Goal: Leave review/rating: Leave review/rating

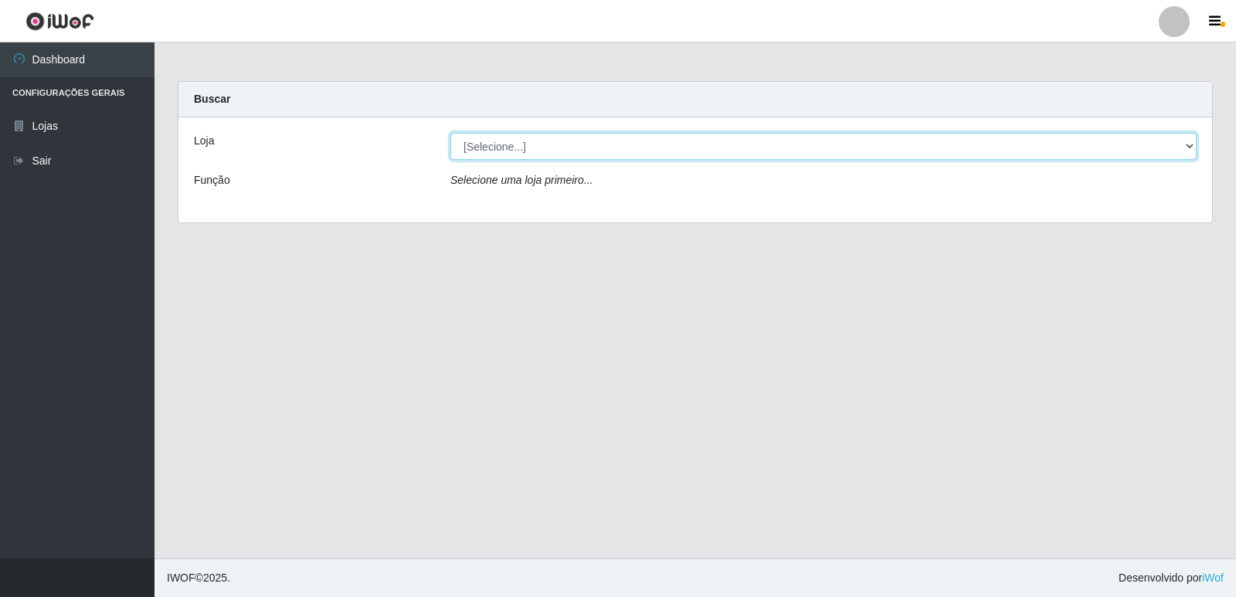
click at [538, 159] on select "[Selecione...] Hiper Queiroz - [GEOGRAPHIC_DATA] [GEOGRAPHIC_DATA] [GEOGRAPHIC_…" at bounding box center [823, 146] width 746 height 27
select select "516"
click at [450, 133] on select "[Selecione...] Hiper Queiroz - [GEOGRAPHIC_DATA] [GEOGRAPHIC_DATA] [GEOGRAPHIC_…" at bounding box center [823, 146] width 746 height 27
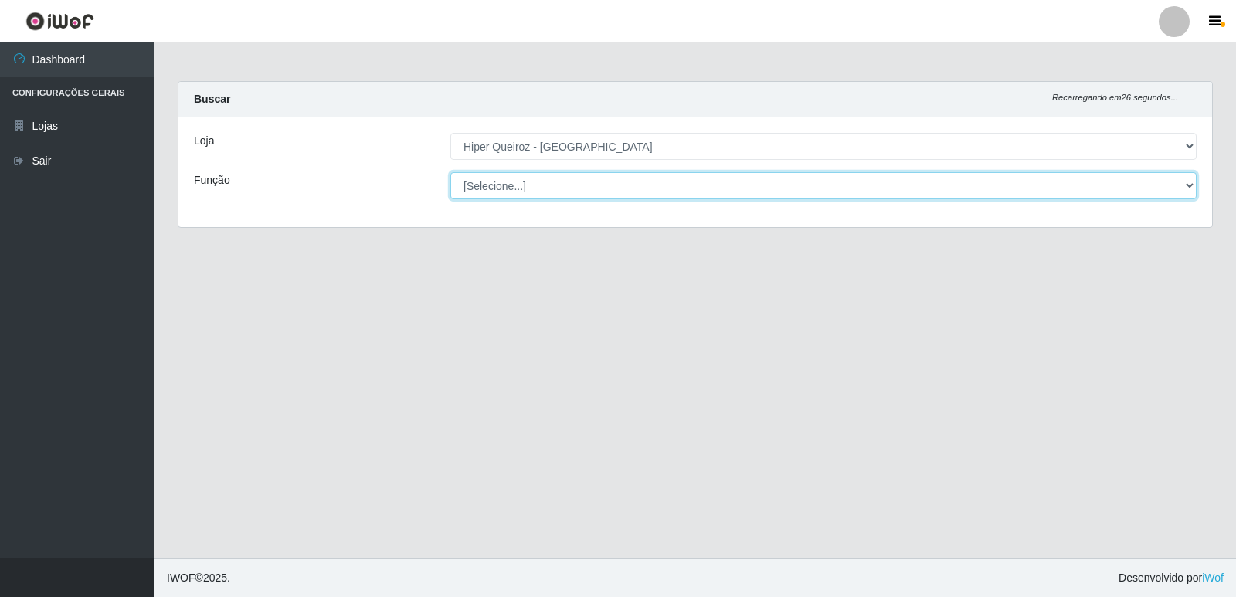
click at [484, 187] on select "[Selecione...] ASG ASG + ASG ++ Embalador Embalador + Embalador ++ Operador de …" at bounding box center [823, 185] width 746 height 27
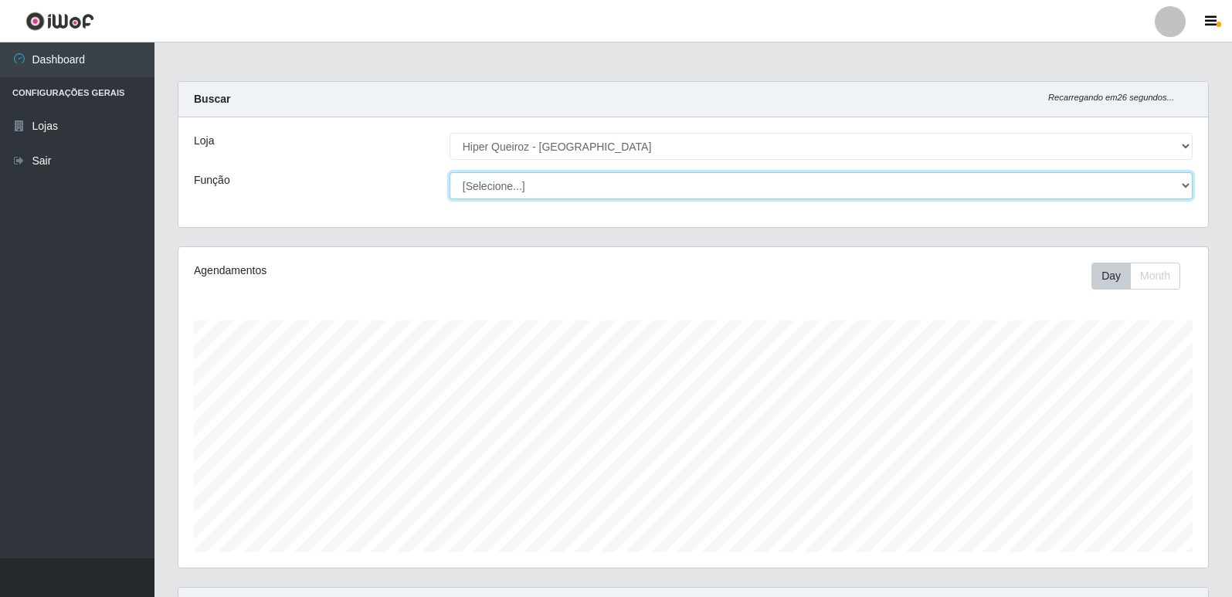
scroll to position [321, 1030]
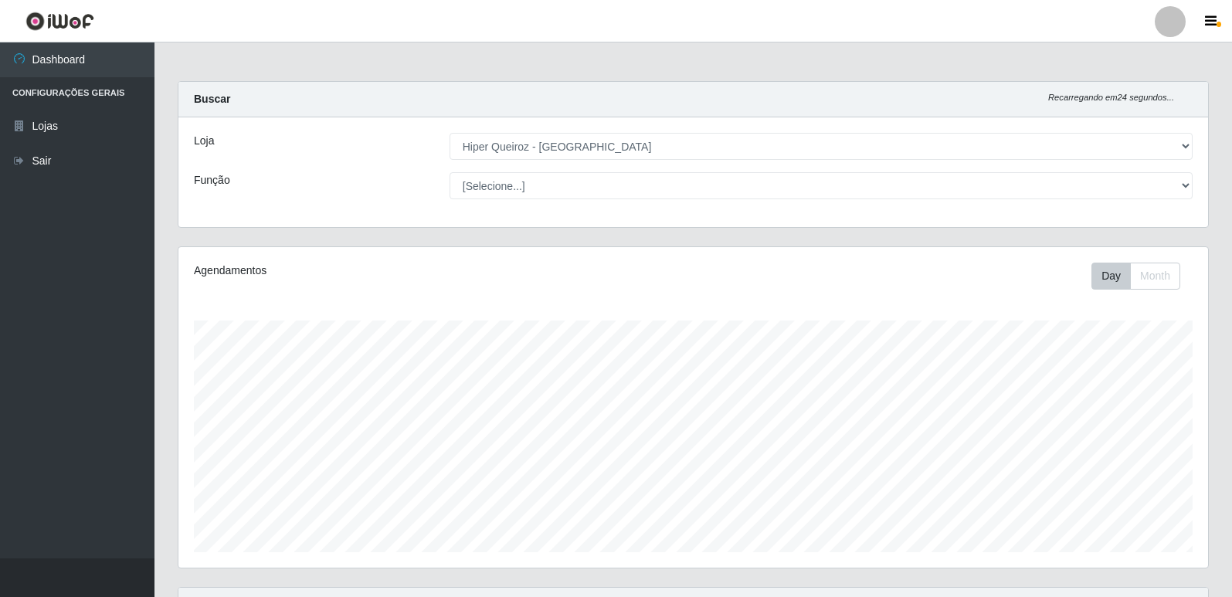
click at [331, 189] on div "Função" at bounding box center [310, 185] width 256 height 27
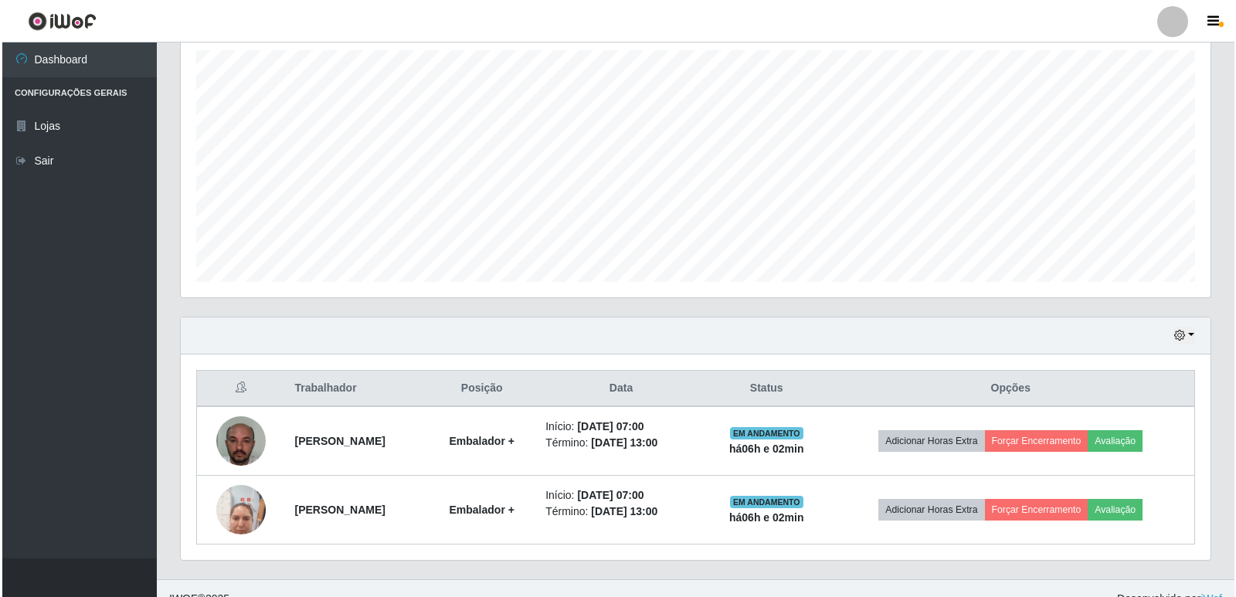
scroll to position [291, 0]
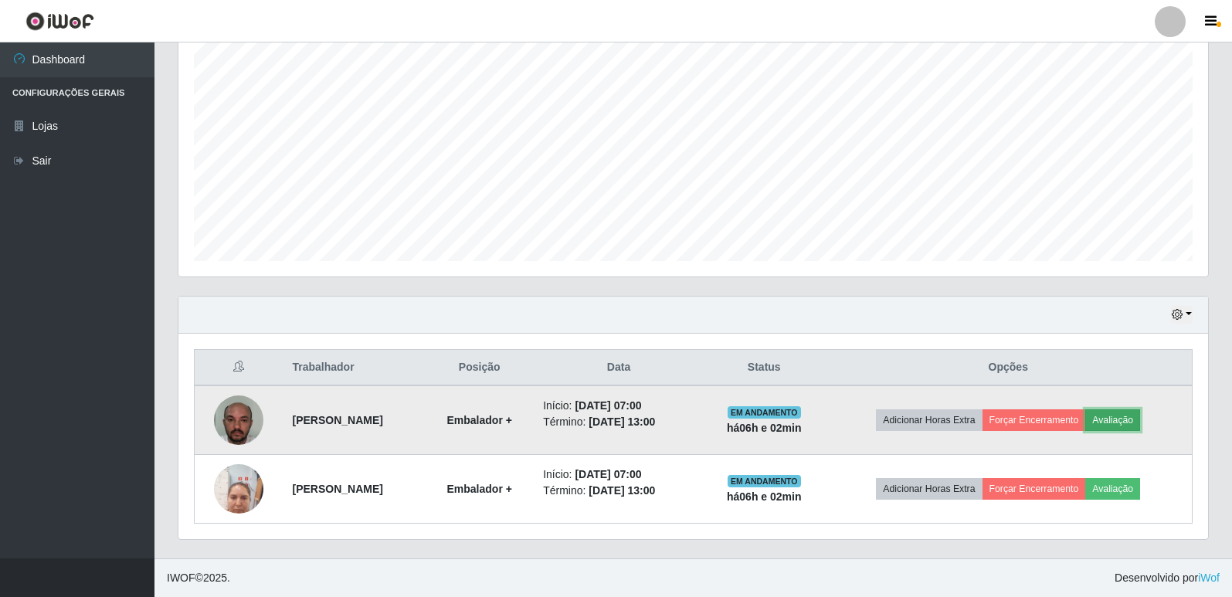
click at [1136, 420] on button "Avaliação" at bounding box center [1112, 420] width 55 height 22
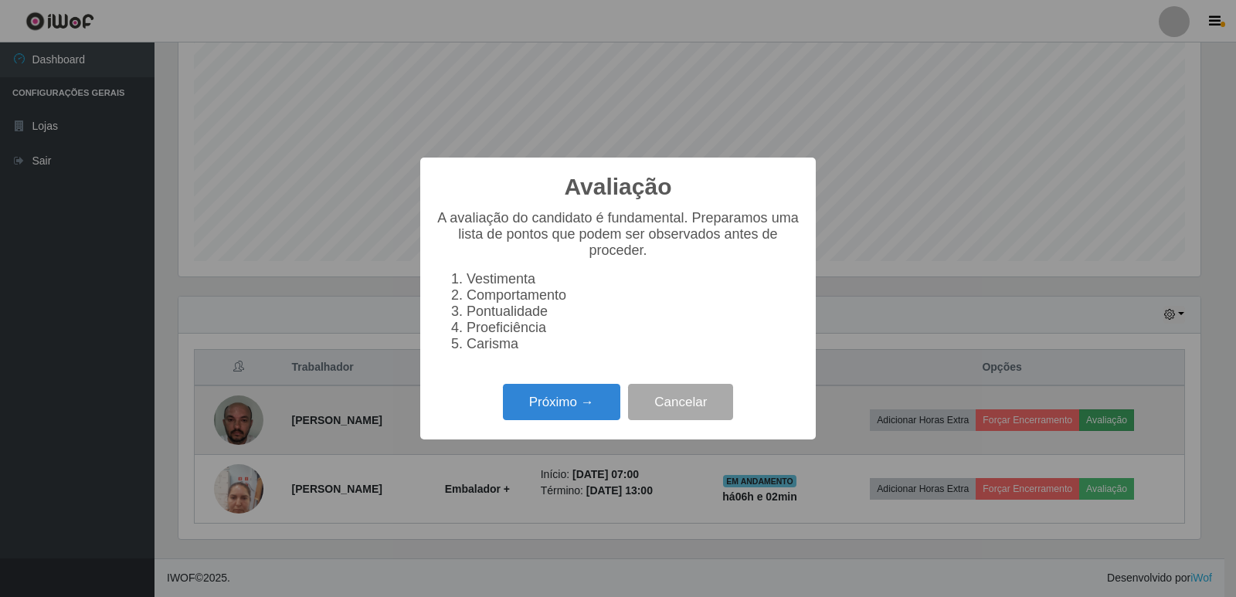
scroll to position [321, 1022]
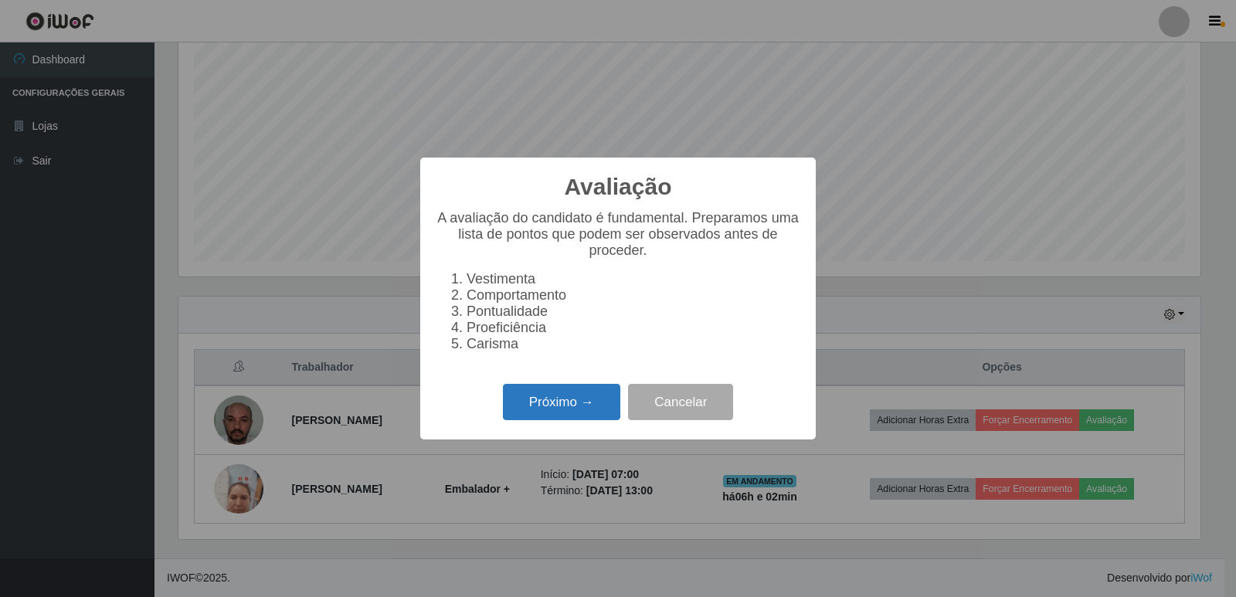
click at [562, 407] on button "Próximo →" at bounding box center [561, 402] width 117 height 36
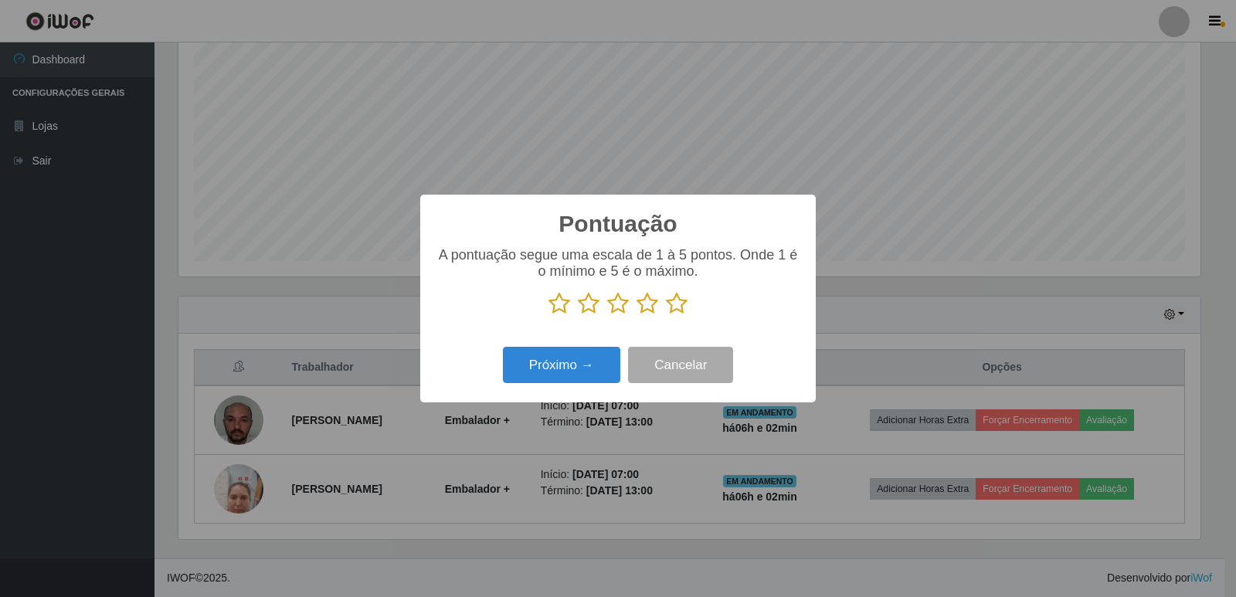
drag, startPoint x: 559, startPoint y: 312, endPoint x: 617, endPoint y: 308, distance: 57.3
click at [563, 312] on icon at bounding box center [560, 303] width 22 height 23
click at [549, 315] on input "radio" at bounding box center [549, 315] width 0 height 0
drag, startPoint x: 591, startPoint y: 309, endPoint x: 623, endPoint y: 303, distance: 33.0
click at [593, 309] on icon at bounding box center [589, 303] width 22 height 23
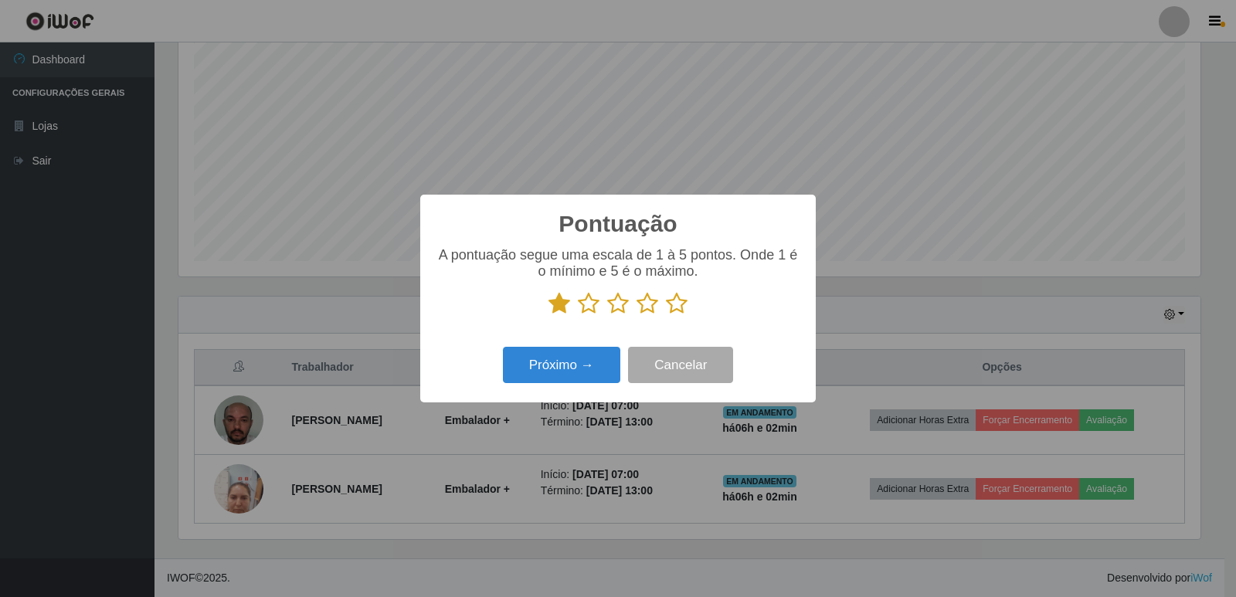
click at [578, 315] on input "radio" at bounding box center [578, 315] width 0 height 0
click at [625, 307] on icon at bounding box center [618, 303] width 22 height 23
click at [607, 315] on input "radio" at bounding box center [607, 315] width 0 height 0
click at [647, 307] on icon at bounding box center [648, 303] width 22 height 23
click at [637, 315] on input "radio" at bounding box center [637, 315] width 0 height 0
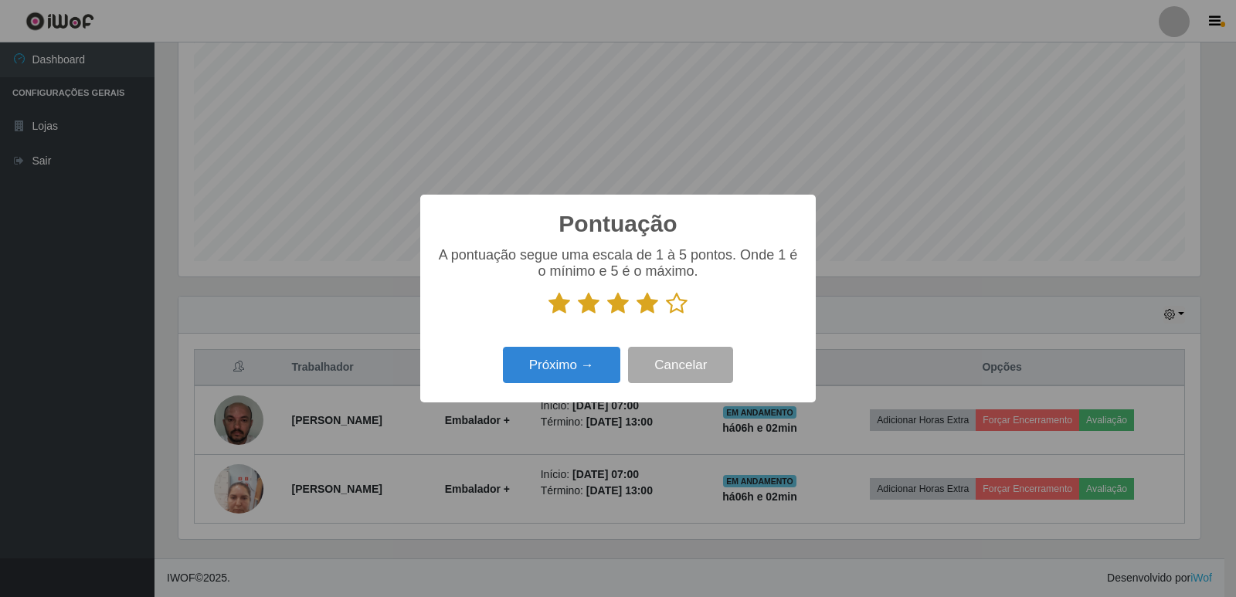
click at [676, 305] on icon at bounding box center [677, 303] width 22 height 23
click at [666, 315] on input "radio" at bounding box center [666, 315] width 0 height 0
click at [572, 377] on button "Próximo →" at bounding box center [561, 365] width 117 height 36
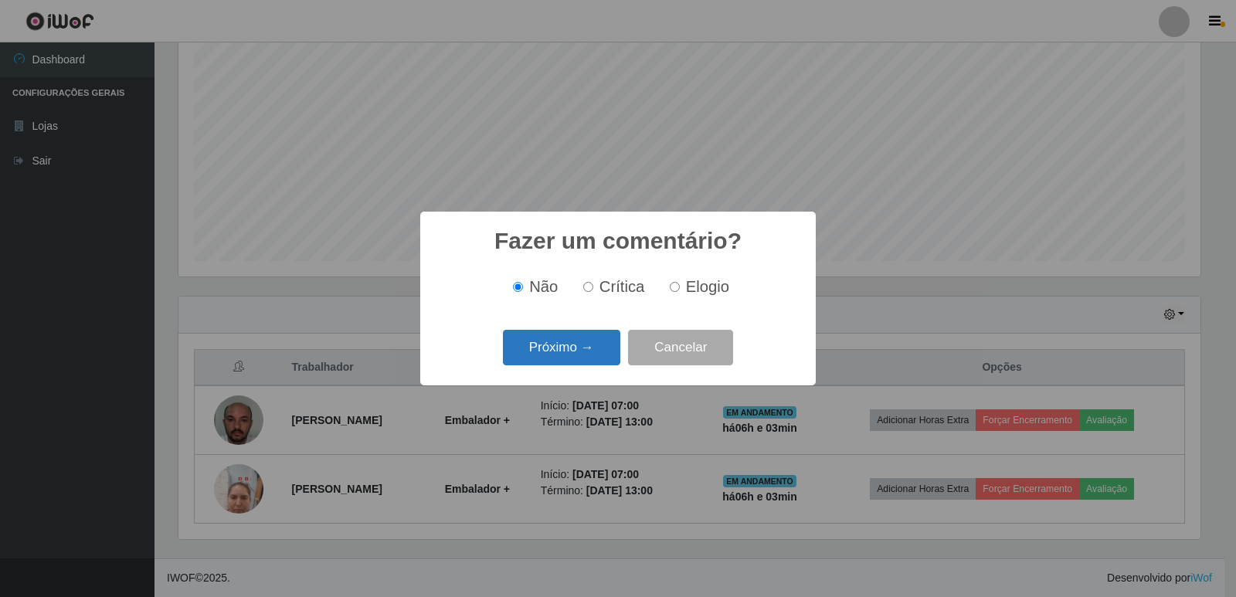
click at [532, 352] on button "Próximo →" at bounding box center [561, 348] width 117 height 36
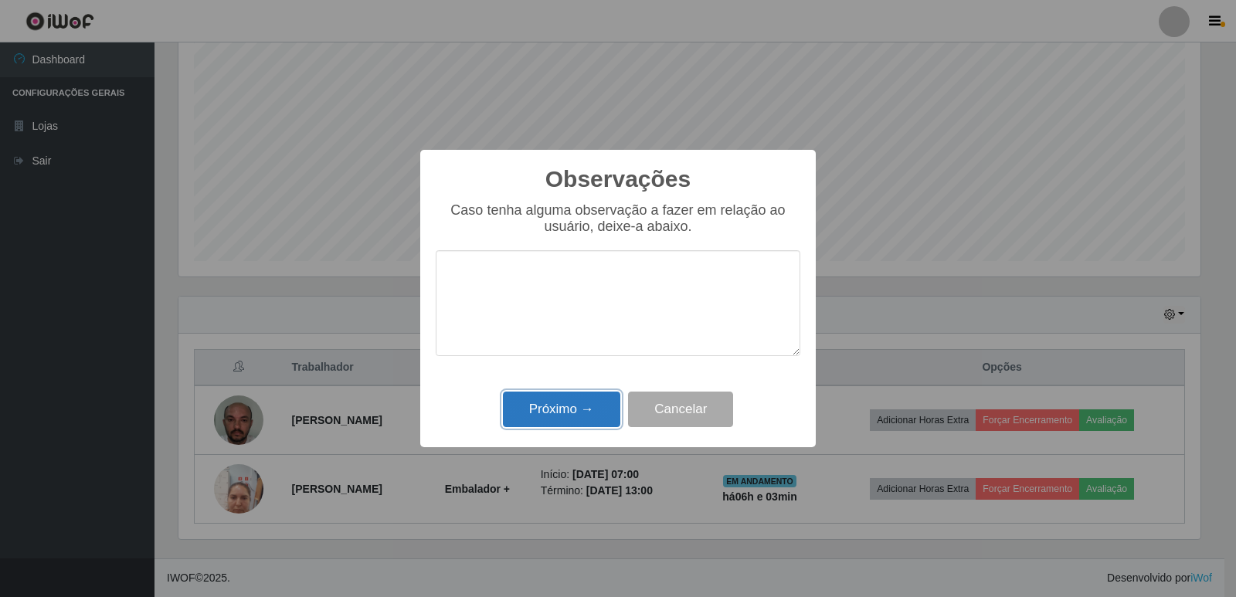
click at [560, 419] on button "Próximo →" at bounding box center [561, 410] width 117 height 36
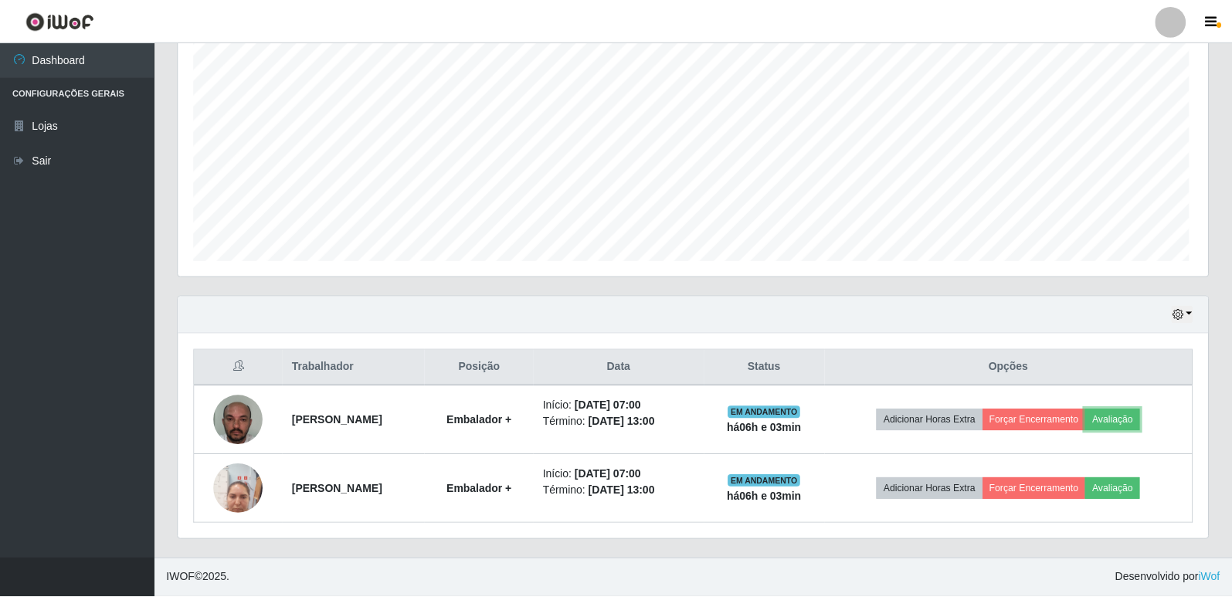
scroll to position [321, 1030]
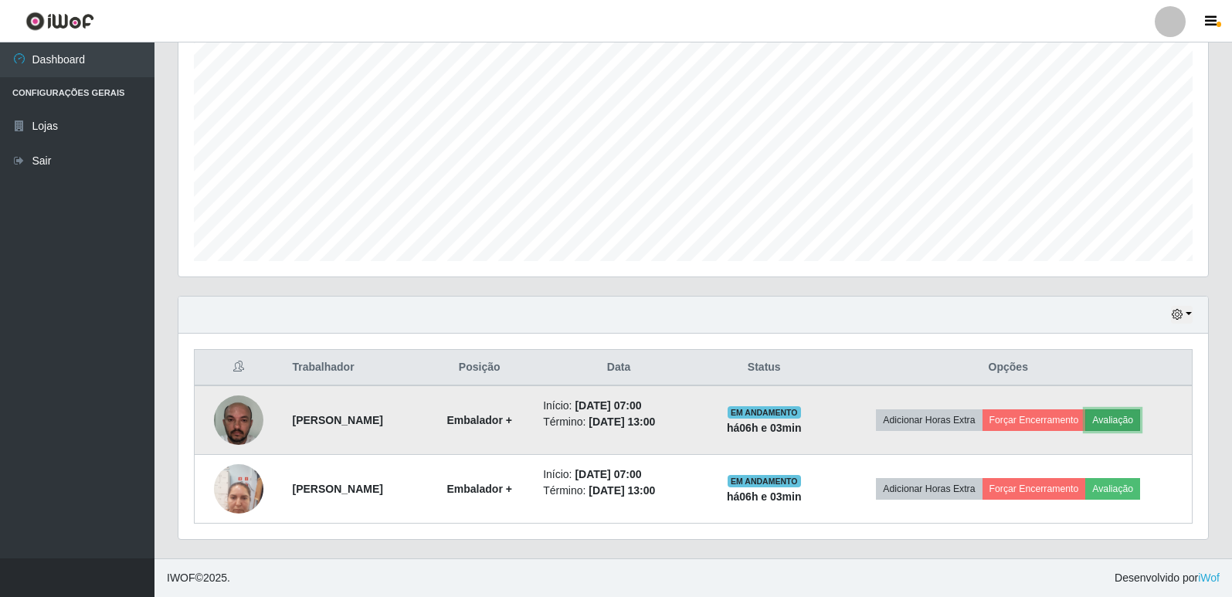
click at [1131, 416] on button "Avaliação" at bounding box center [1112, 420] width 55 height 22
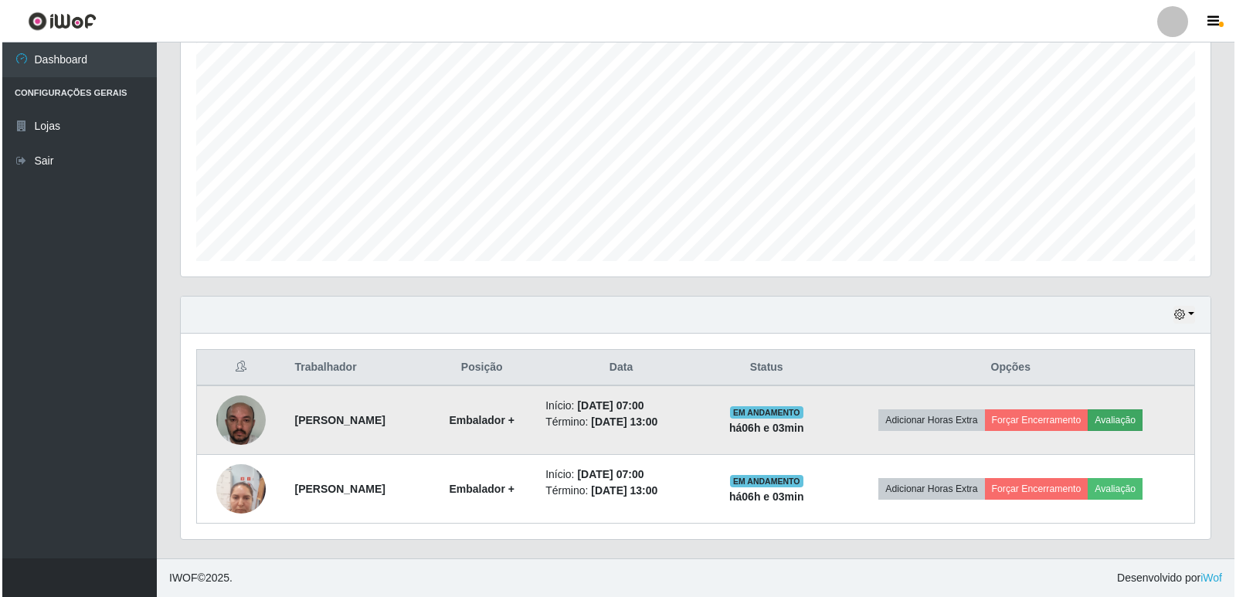
scroll to position [321, 1022]
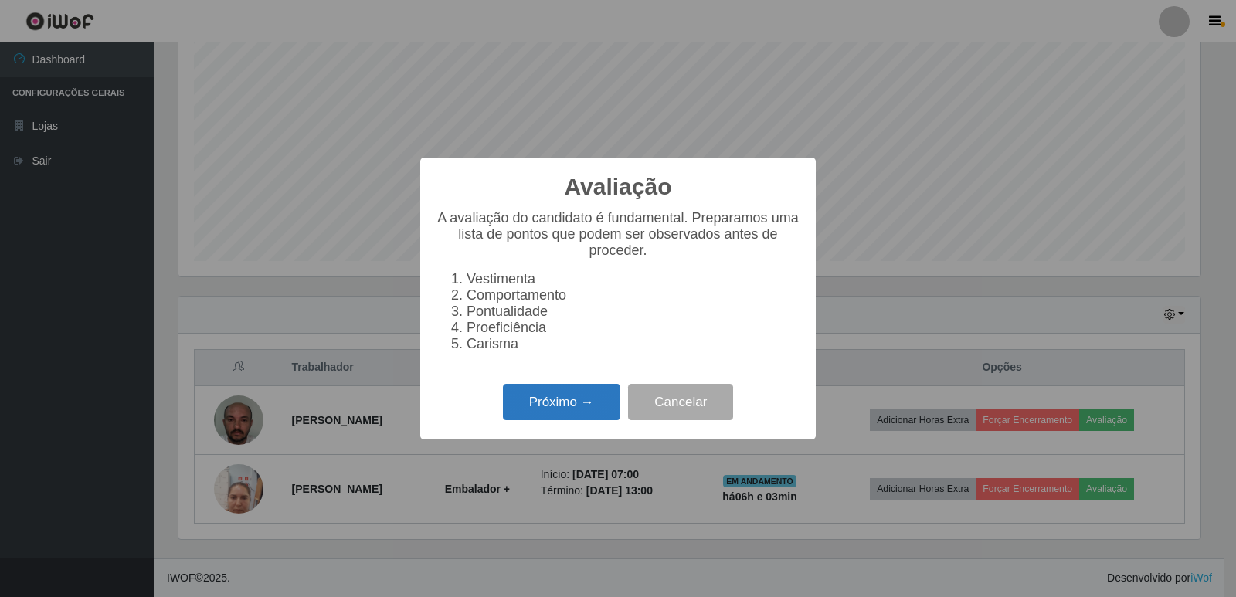
click at [551, 417] on button "Próximo →" at bounding box center [561, 402] width 117 height 36
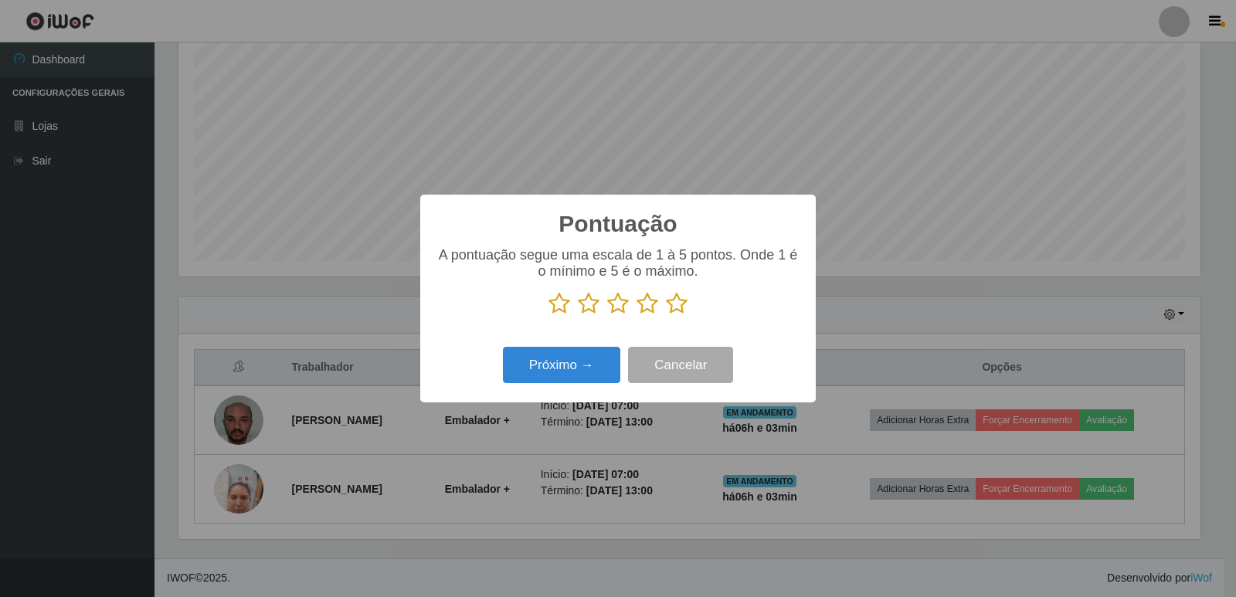
scroll to position [772275, 771573]
click at [562, 313] on icon at bounding box center [560, 303] width 22 height 23
click at [549, 315] on input "radio" at bounding box center [549, 315] width 0 height 0
click at [583, 309] on icon at bounding box center [589, 303] width 22 height 23
click at [578, 315] on input "radio" at bounding box center [578, 315] width 0 height 0
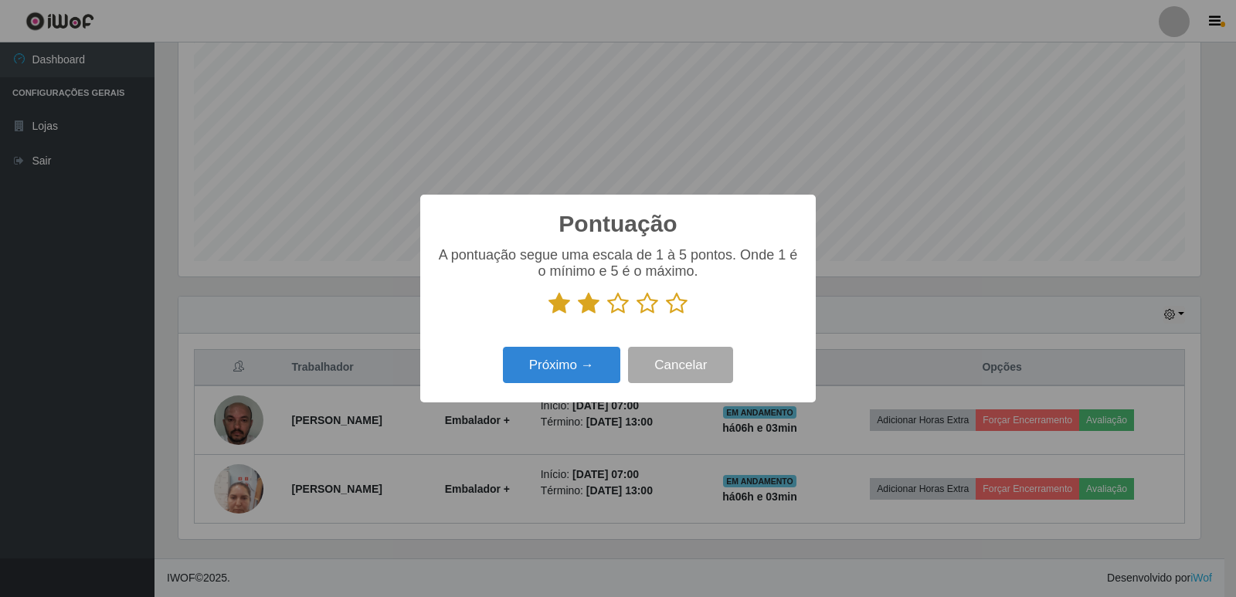
click at [622, 308] on icon at bounding box center [618, 303] width 22 height 23
click at [607, 315] on input "radio" at bounding box center [607, 315] width 0 height 0
click at [647, 311] on icon at bounding box center [648, 303] width 22 height 23
click at [637, 315] on input "radio" at bounding box center [637, 315] width 0 height 0
click at [683, 310] on icon at bounding box center [677, 303] width 22 height 23
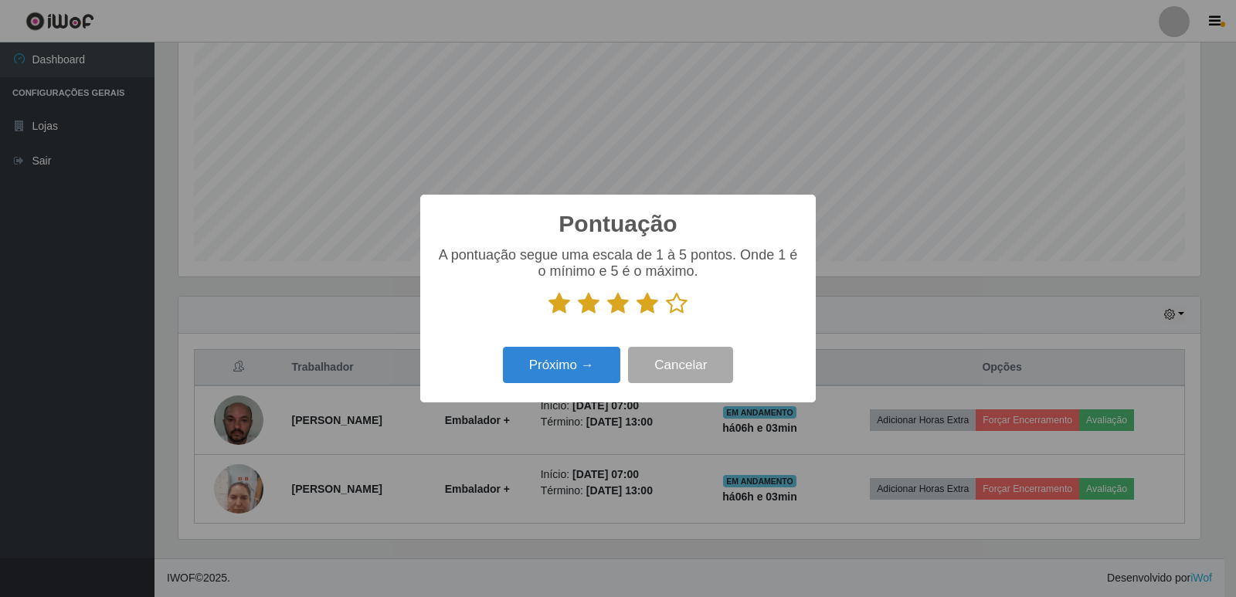
click at [666, 315] on input "radio" at bounding box center [666, 315] width 0 height 0
click at [567, 373] on button "Próximo →" at bounding box center [561, 365] width 117 height 36
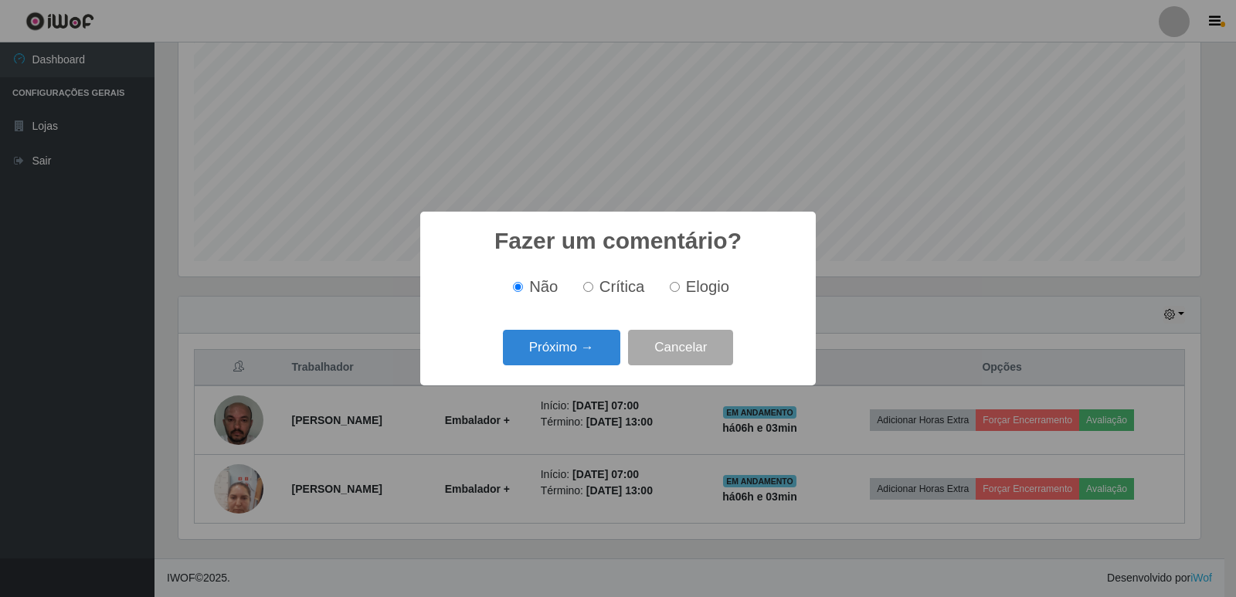
click at [676, 290] on input "Elogio" at bounding box center [675, 287] width 10 height 10
radio input "true"
click at [566, 358] on button "Próximo →" at bounding box center [561, 348] width 117 height 36
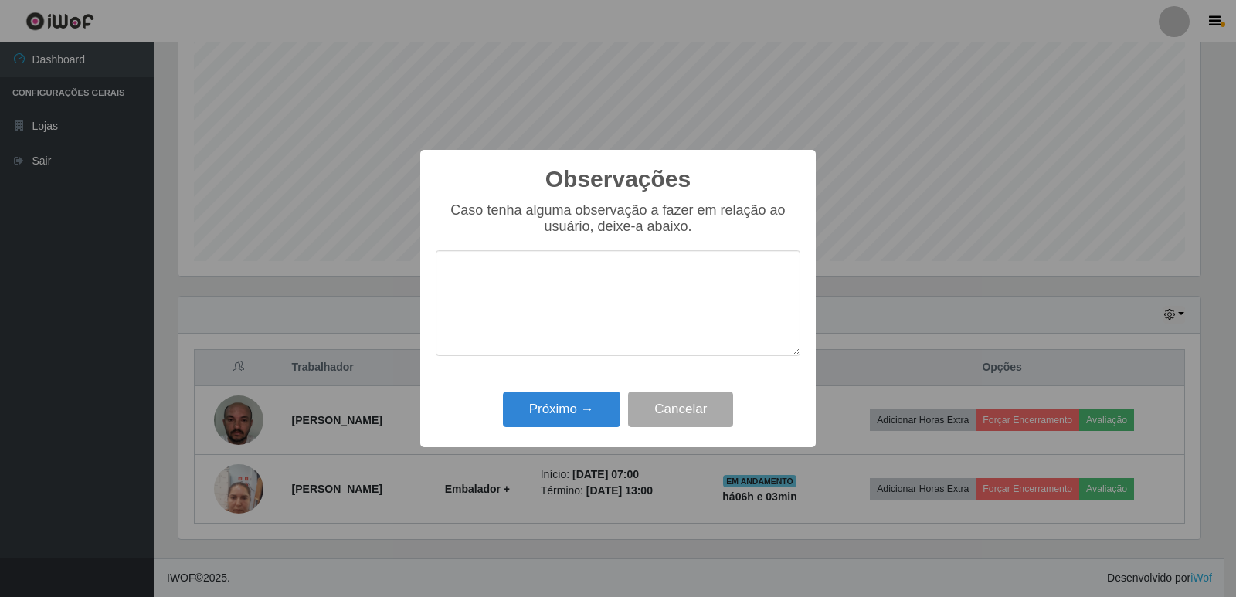
click at [552, 322] on textarea at bounding box center [618, 303] width 365 height 106
type textarea "proativo"
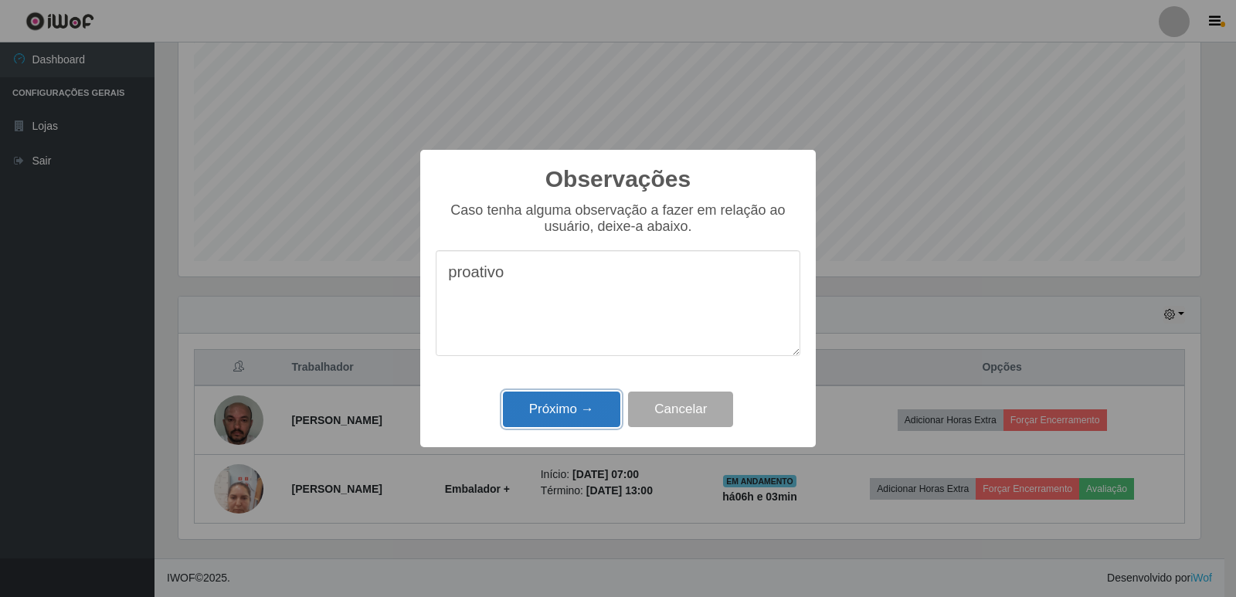
click at [529, 413] on button "Próximo →" at bounding box center [561, 410] width 117 height 36
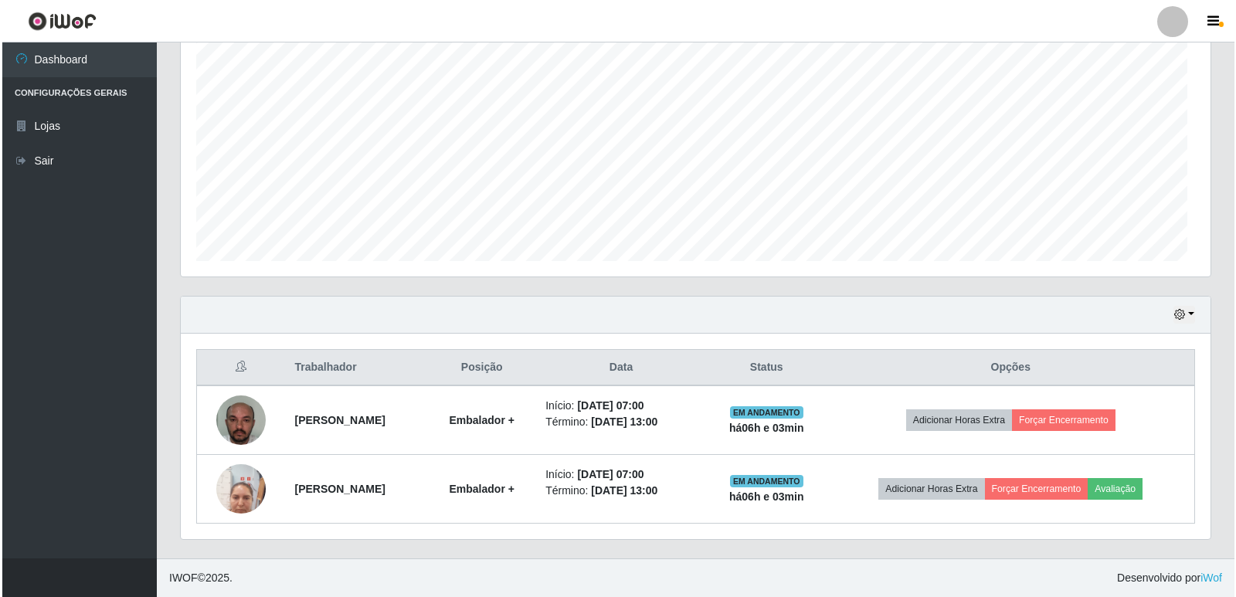
scroll to position [321, 1030]
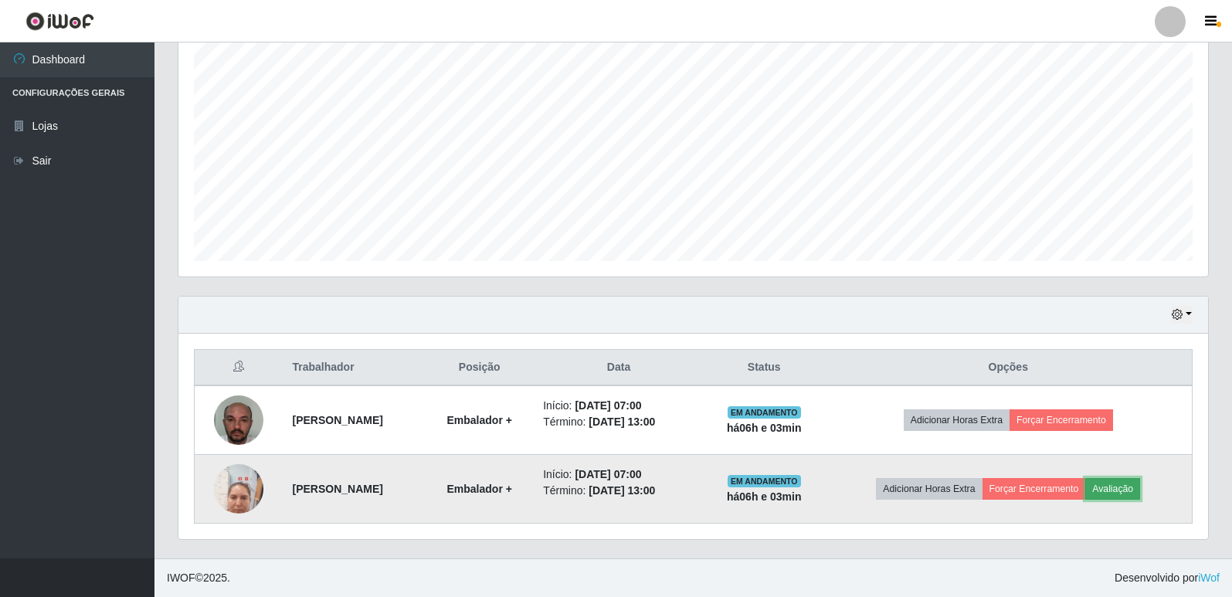
click at [1140, 484] on button "Avaliação" at bounding box center [1112, 489] width 55 height 22
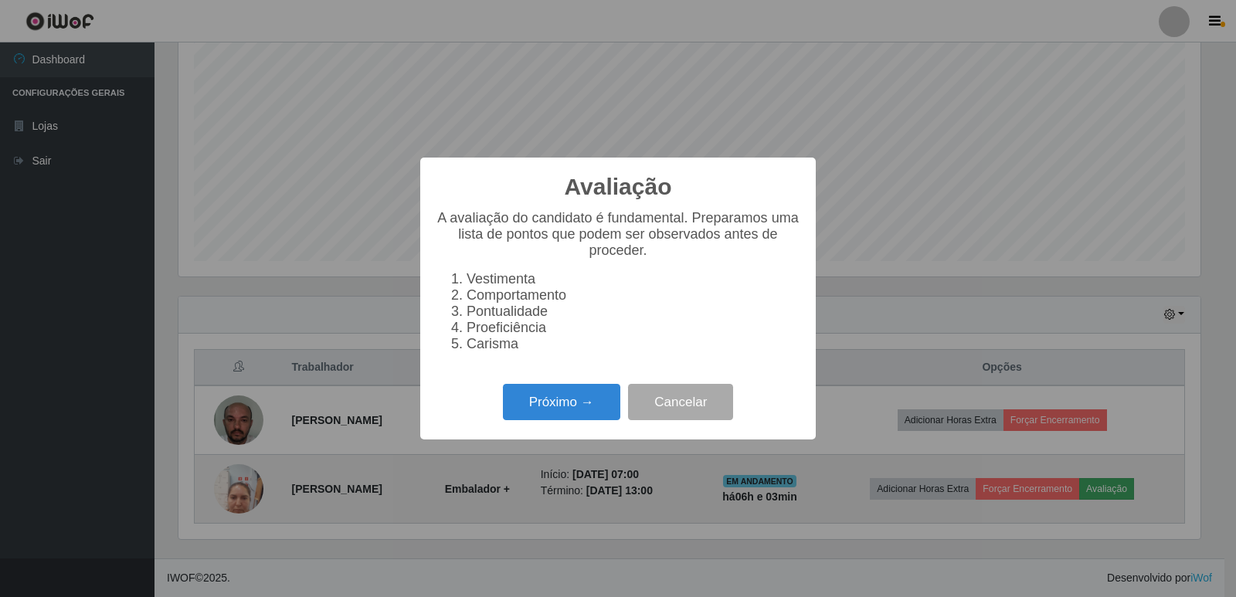
scroll to position [321, 1022]
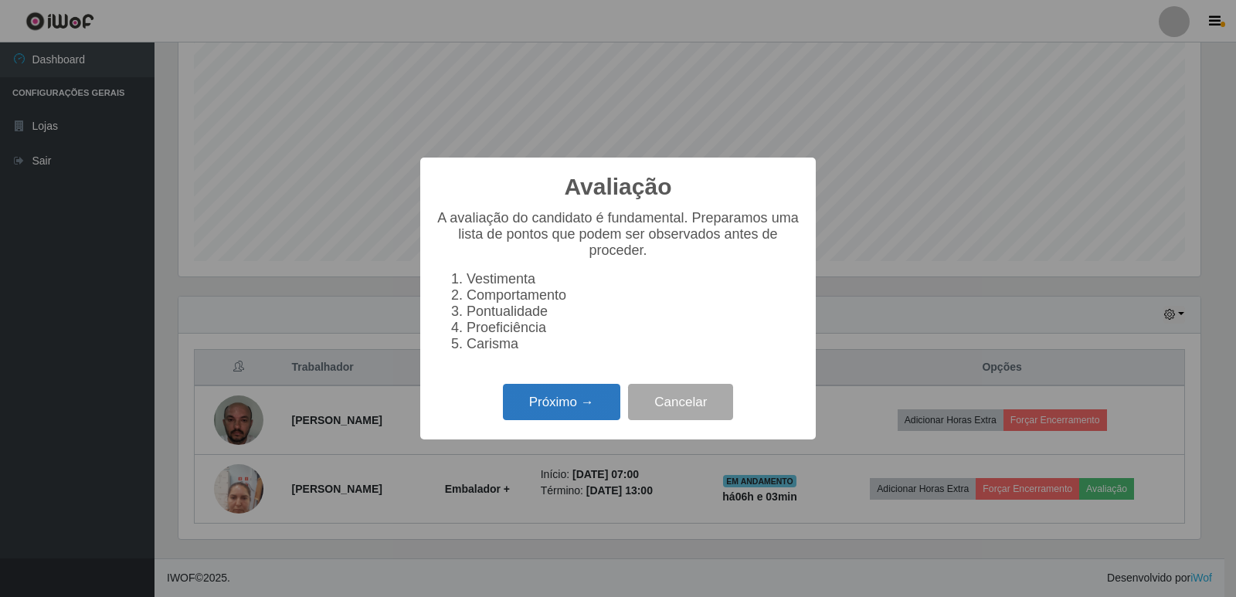
click at [567, 403] on button "Próximo →" at bounding box center [561, 402] width 117 height 36
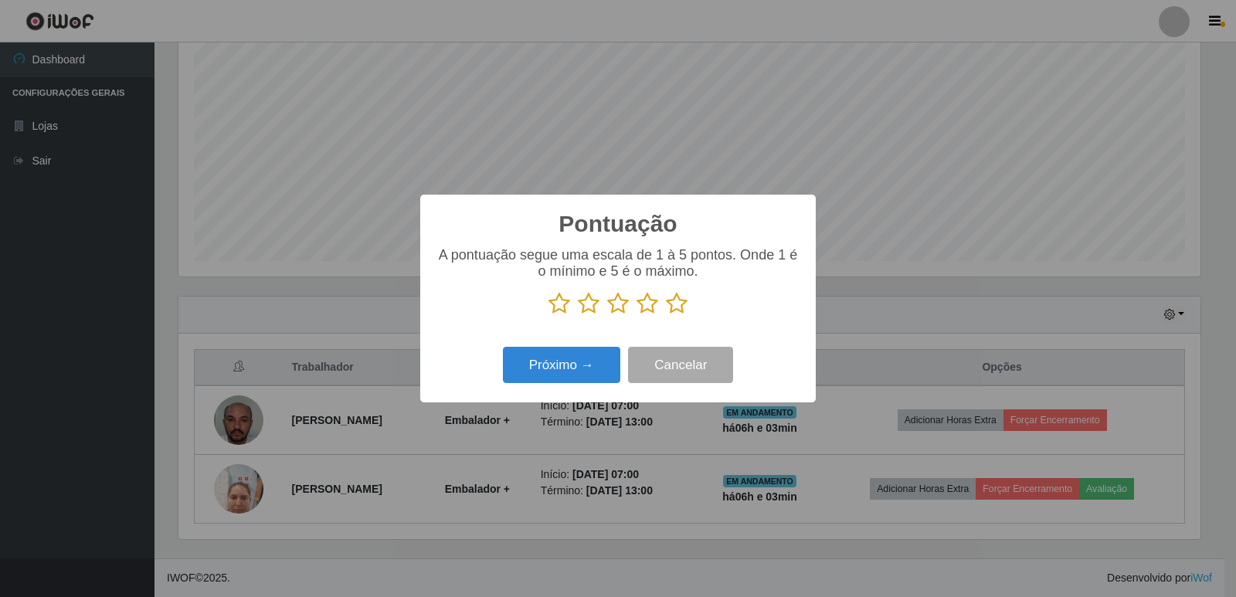
drag, startPoint x: 558, startPoint y: 302, endPoint x: 576, endPoint y: 303, distance: 18.6
click at [562, 303] on icon at bounding box center [560, 303] width 22 height 23
click at [549, 315] on input "radio" at bounding box center [549, 315] width 0 height 0
drag, startPoint x: 586, startPoint y: 304, endPoint x: 608, endPoint y: 311, distance: 23.5
click at [591, 307] on icon at bounding box center [589, 303] width 22 height 23
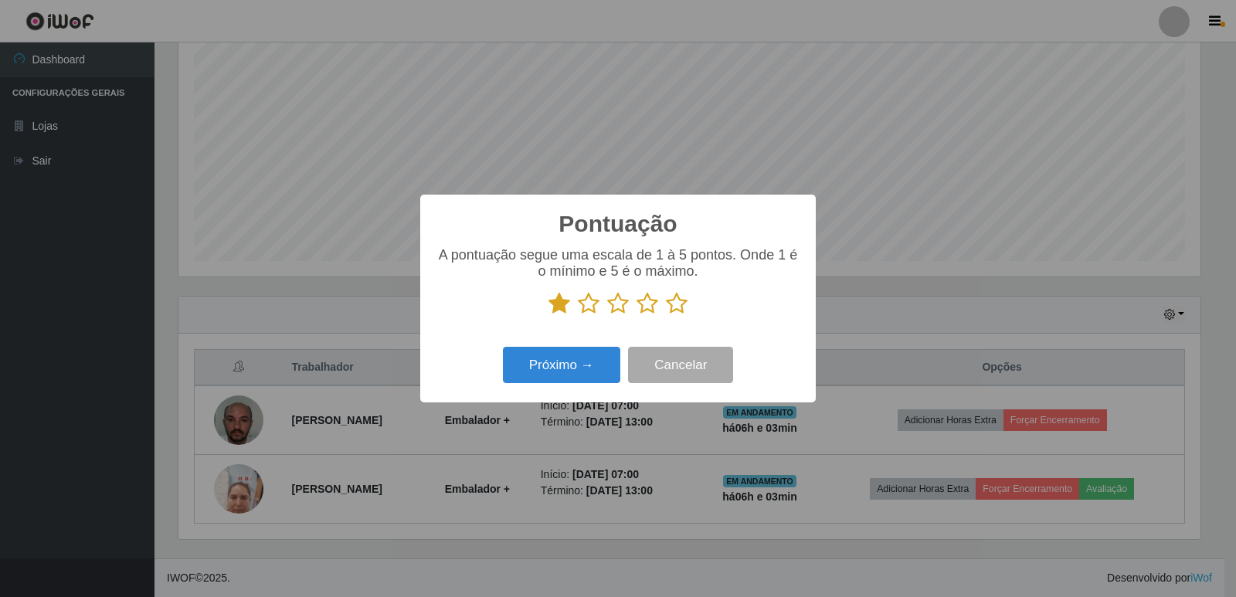
click at [578, 315] on input "radio" at bounding box center [578, 315] width 0 height 0
click at [626, 310] on icon at bounding box center [618, 303] width 22 height 23
click at [607, 315] on input "radio" at bounding box center [607, 315] width 0 height 0
click at [646, 308] on icon at bounding box center [648, 303] width 22 height 23
click at [637, 315] on input "radio" at bounding box center [637, 315] width 0 height 0
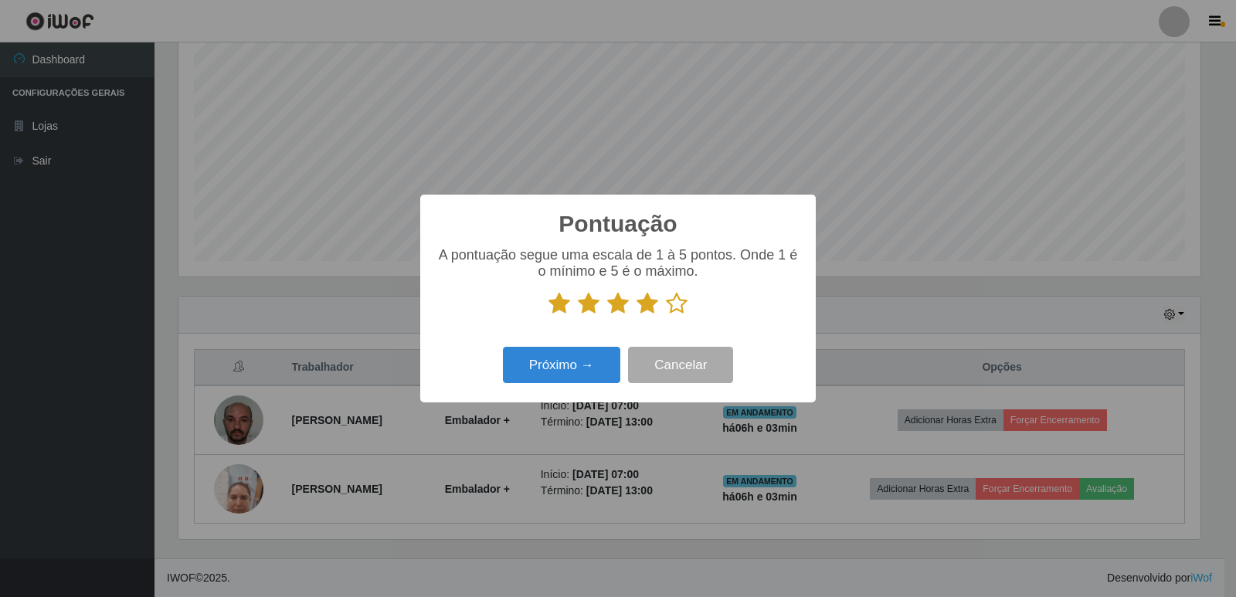
click at [681, 307] on icon at bounding box center [677, 303] width 22 height 23
click at [666, 315] on input "radio" at bounding box center [666, 315] width 0 height 0
click at [586, 358] on button "Próximo →" at bounding box center [561, 365] width 117 height 36
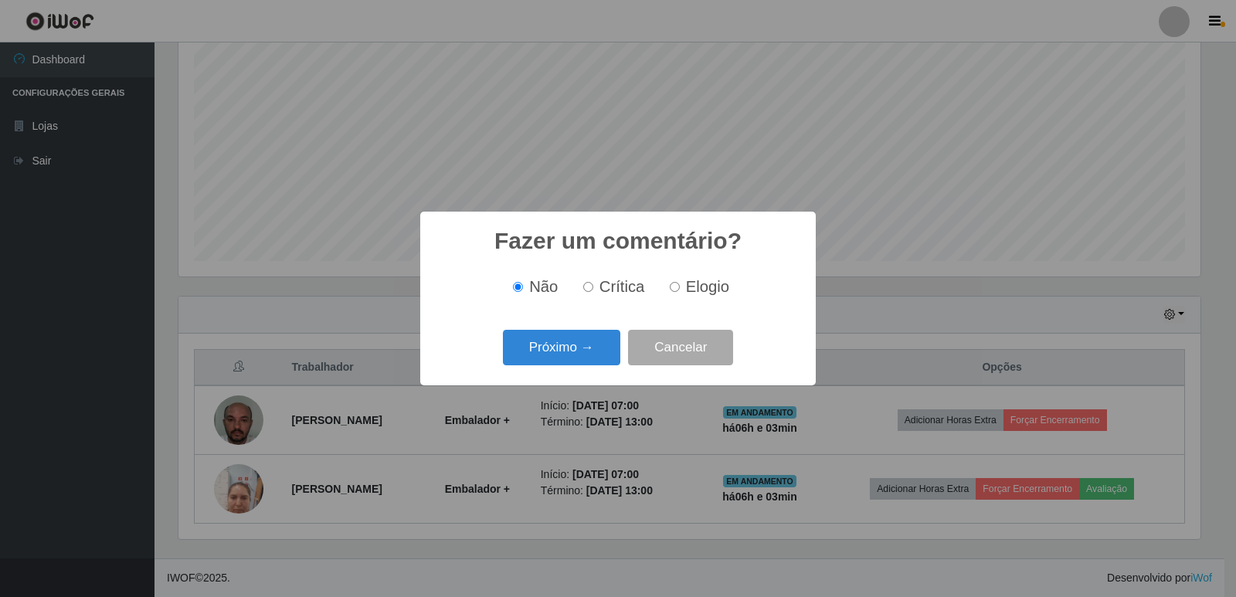
click at [673, 292] on input "Elogio" at bounding box center [675, 287] width 10 height 10
radio input "true"
click at [584, 351] on button "Próximo →" at bounding box center [561, 348] width 117 height 36
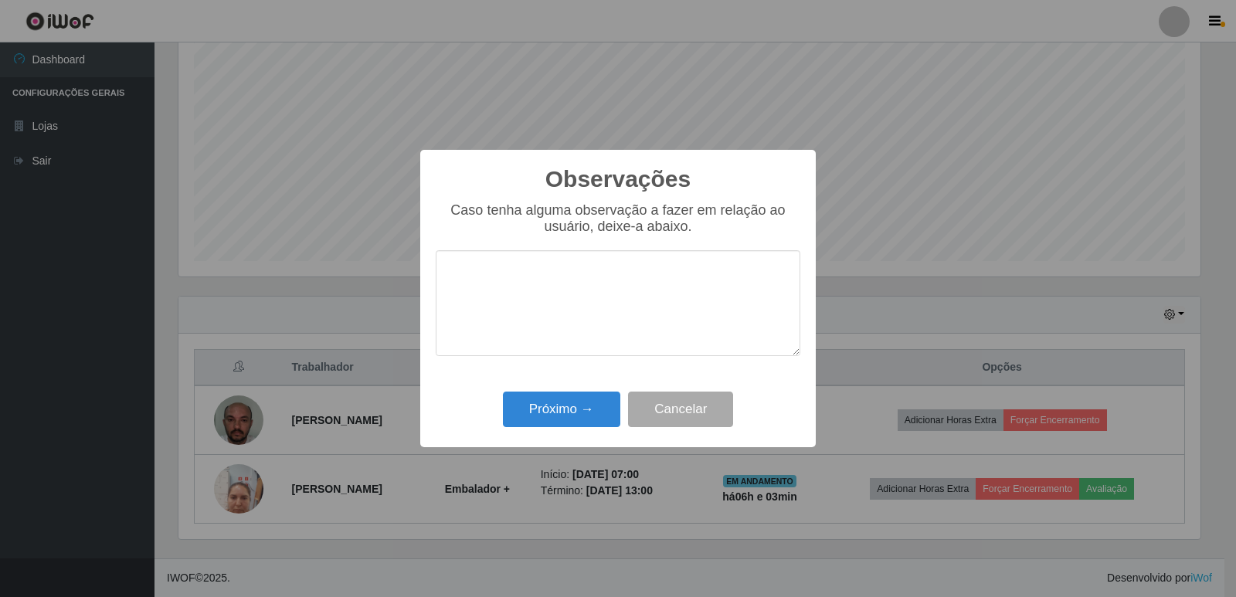
click at [557, 318] on textarea at bounding box center [618, 303] width 365 height 106
type textarea "proativo"
click at [578, 416] on button "Próximo →" at bounding box center [561, 410] width 117 height 36
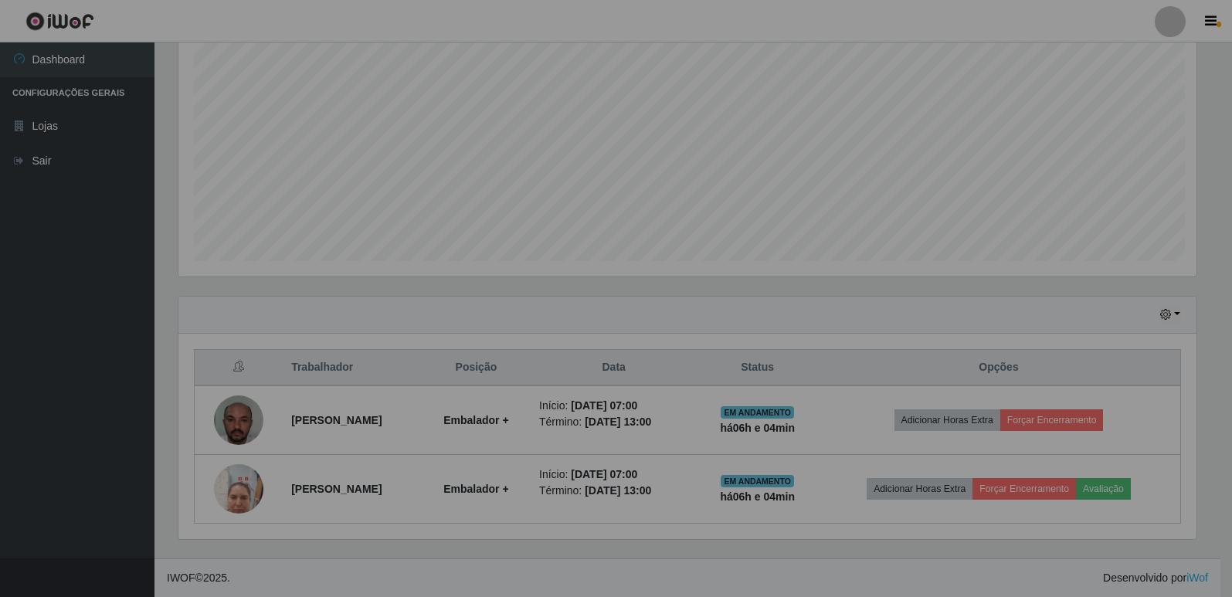
scroll to position [321, 1030]
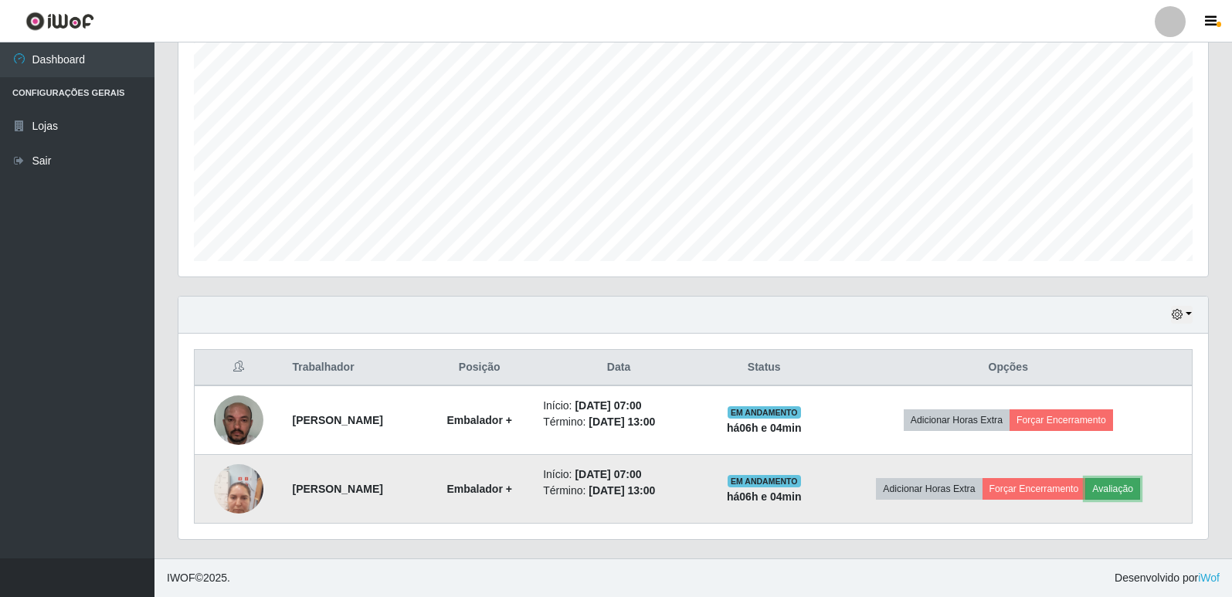
click at [1140, 488] on button "Avaliação" at bounding box center [1112, 489] width 55 height 22
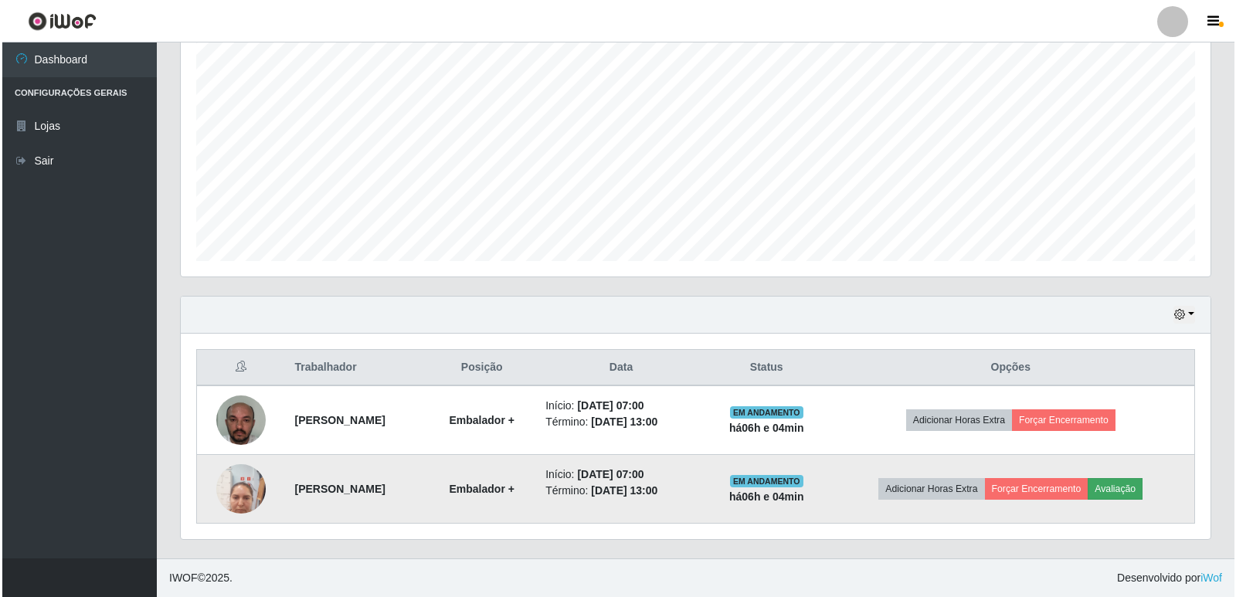
scroll to position [321, 1022]
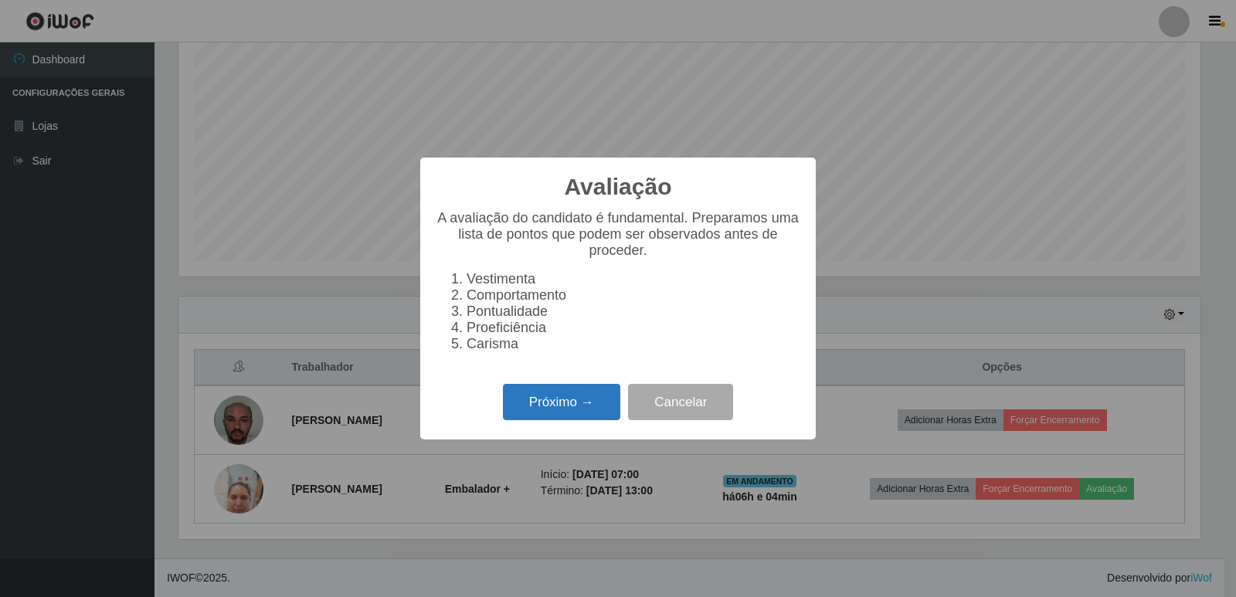
click at [534, 418] on button "Próximo →" at bounding box center [561, 402] width 117 height 36
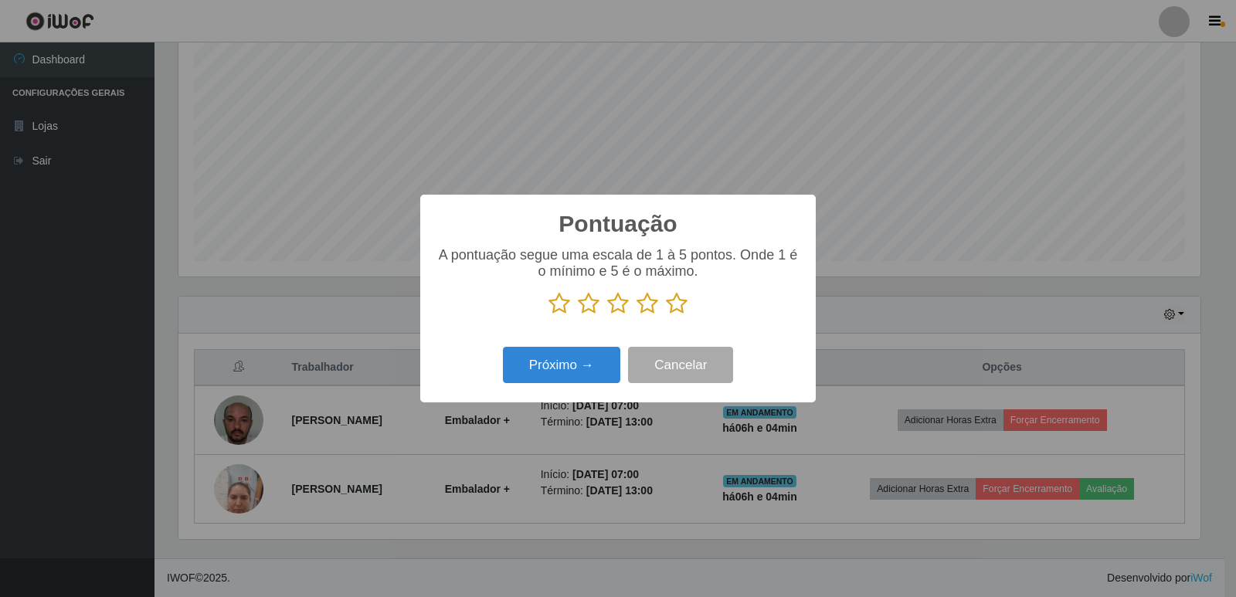
drag, startPoint x: 561, startPoint y: 307, endPoint x: 577, endPoint y: 304, distance: 16.4
click at [564, 306] on icon at bounding box center [560, 303] width 22 height 23
click at [549, 315] on input "radio" at bounding box center [549, 315] width 0 height 0
click at [586, 304] on icon at bounding box center [589, 303] width 22 height 23
click at [578, 315] on input "radio" at bounding box center [578, 315] width 0 height 0
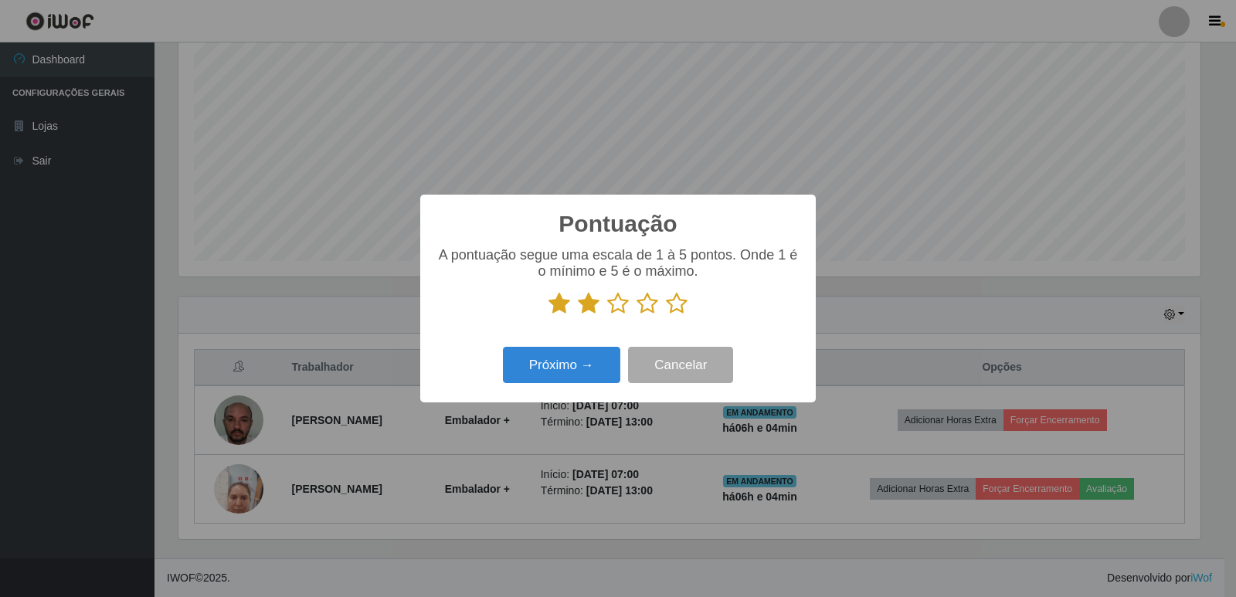
click at [617, 314] on icon at bounding box center [618, 303] width 22 height 23
click at [607, 315] on input "radio" at bounding box center [607, 315] width 0 height 0
click at [641, 304] on icon at bounding box center [648, 303] width 22 height 23
click at [637, 315] on input "radio" at bounding box center [637, 315] width 0 height 0
click at [680, 314] on icon at bounding box center [677, 303] width 22 height 23
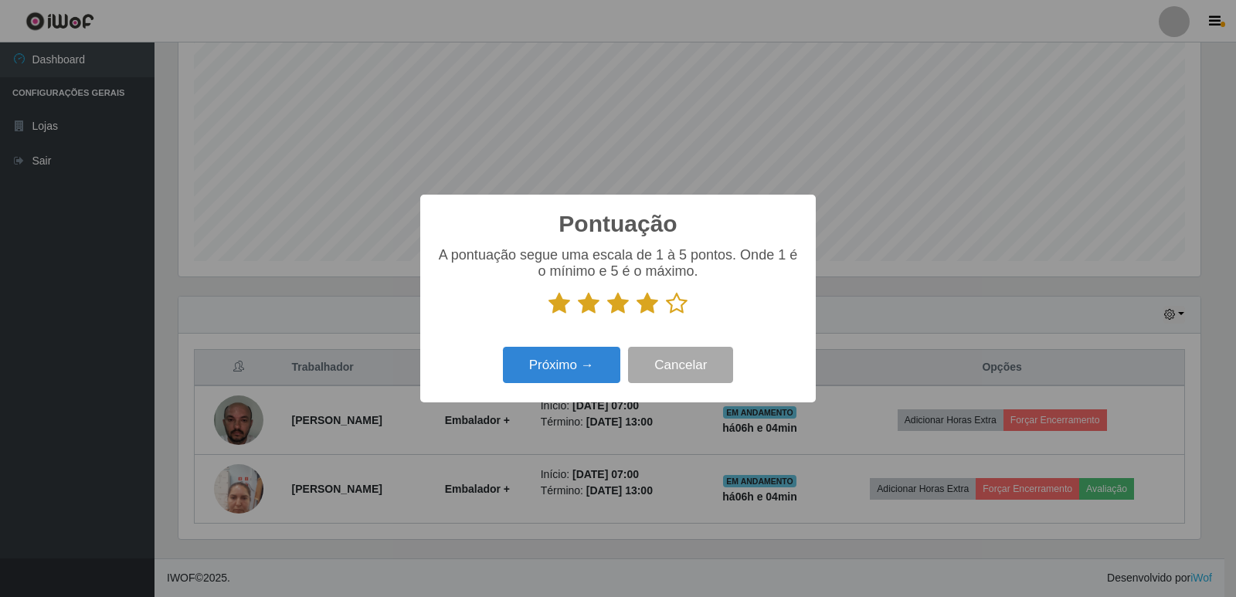
click at [666, 315] on input "radio" at bounding box center [666, 315] width 0 height 0
click at [591, 369] on button "Próximo →" at bounding box center [561, 365] width 117 height 36
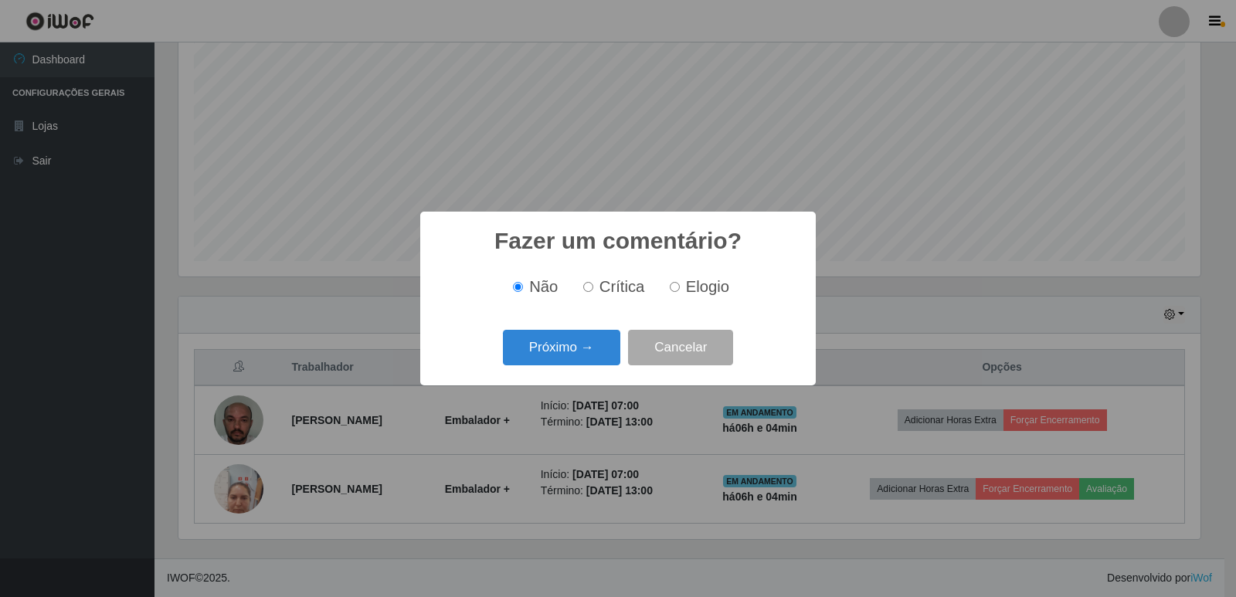
click at [674, 288] on input "Elogio" at bounding box center [675, 287] width 10 height 10
radio input "true"
click at [562, 348] on button "Próximo →" at bounding box center [561, 348] width 117 height 36
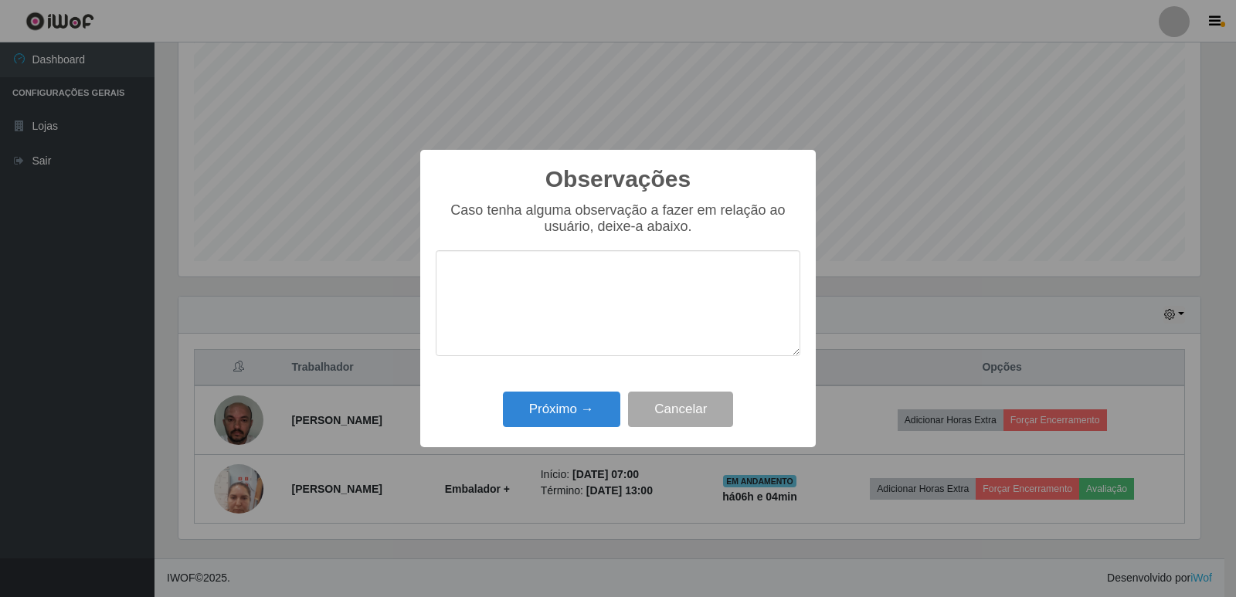
click at [570, 331] on textarea at bounding box center [618, 303] width 365 height 106
type textarea "proativo"
click at [506, 419] on button "Próximo →" at bounding box center [561, 410] width 117 height 36
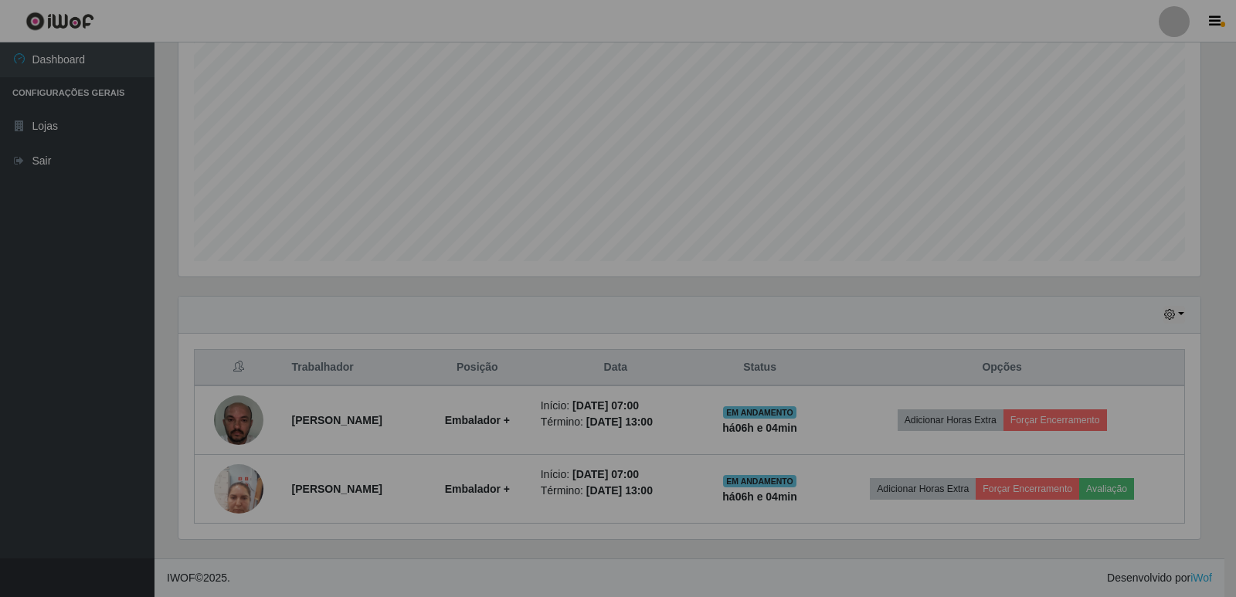
scroll to position [321, 1030]
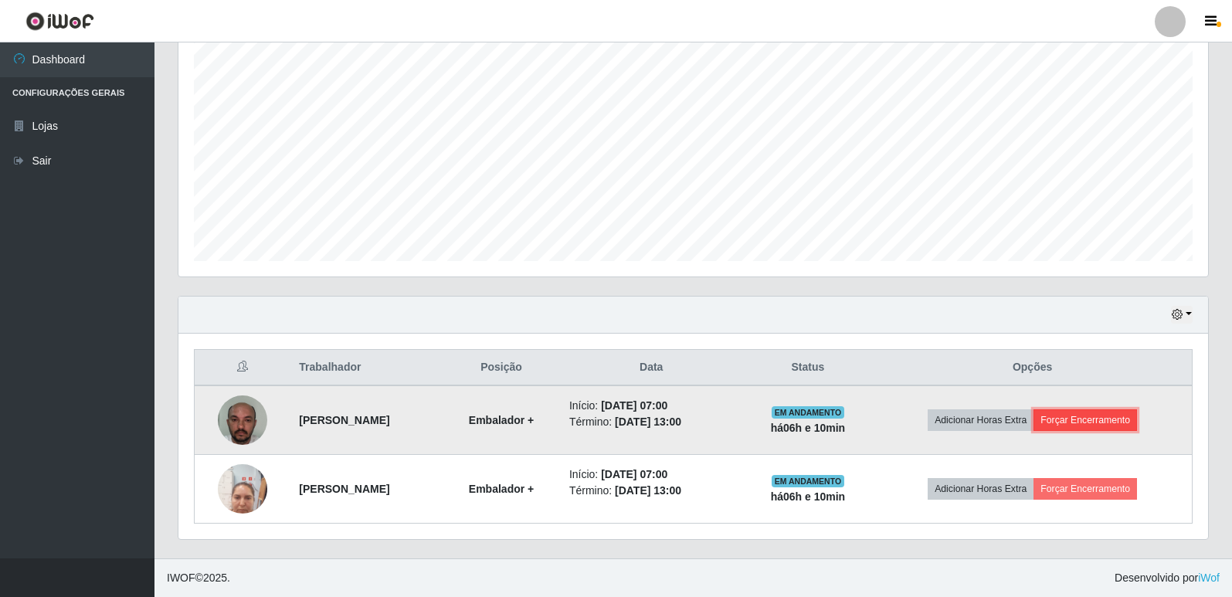
click at [1075, 427] on button "Forçar Encerramento" at bounding box center [1086, 420] width 104 height 22
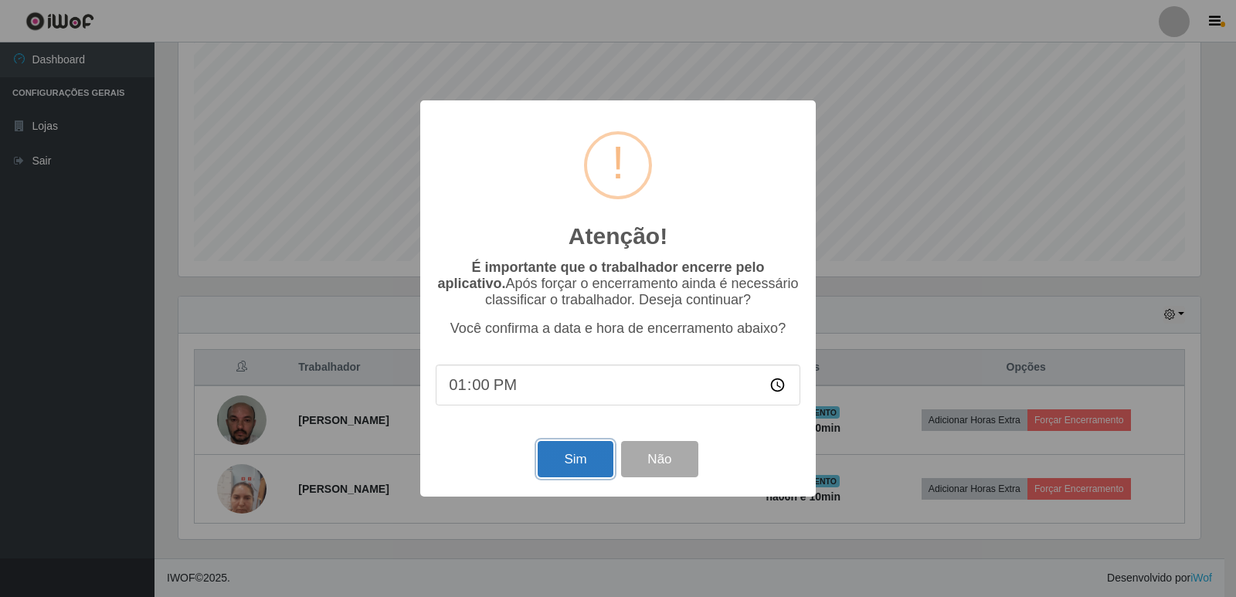
click at [573, 464] on button "Sim" at bounding box center [575, 459] width 75 height 36
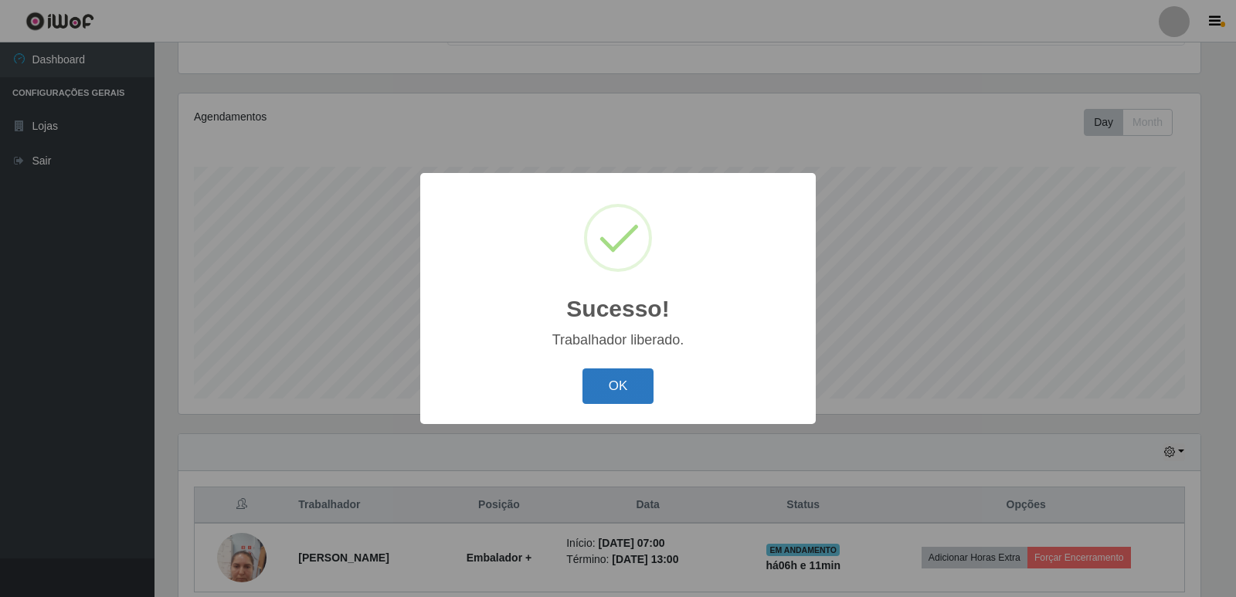
click at [608, 387] on button "OK" at bounding box center [619, 387] width 72 height 36
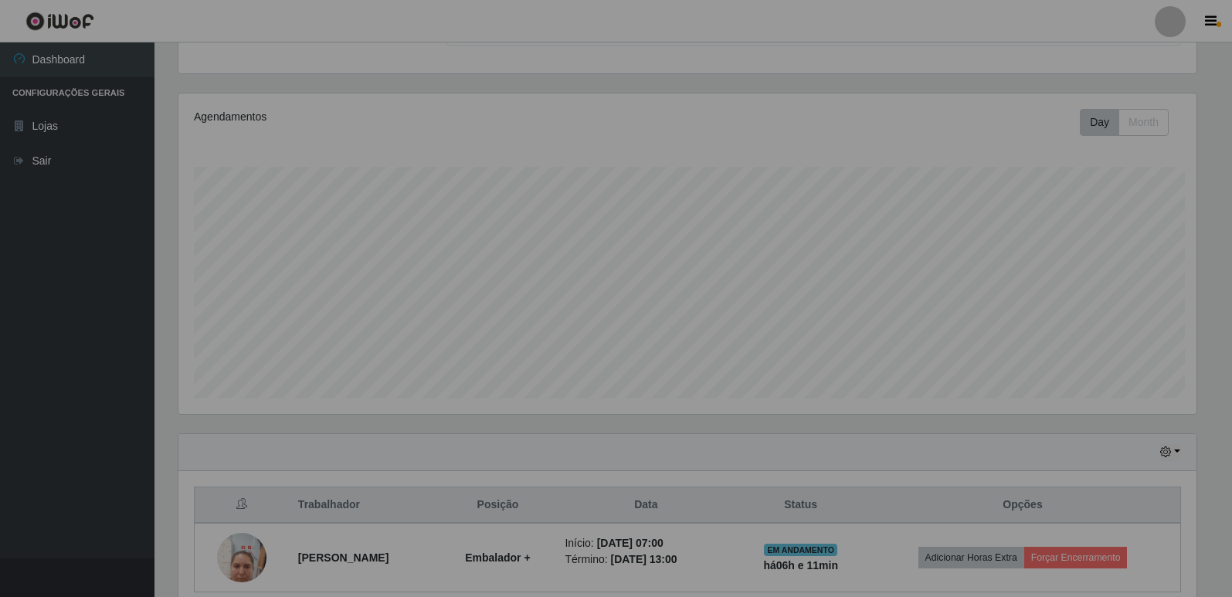
scroll to position [321, 1030]
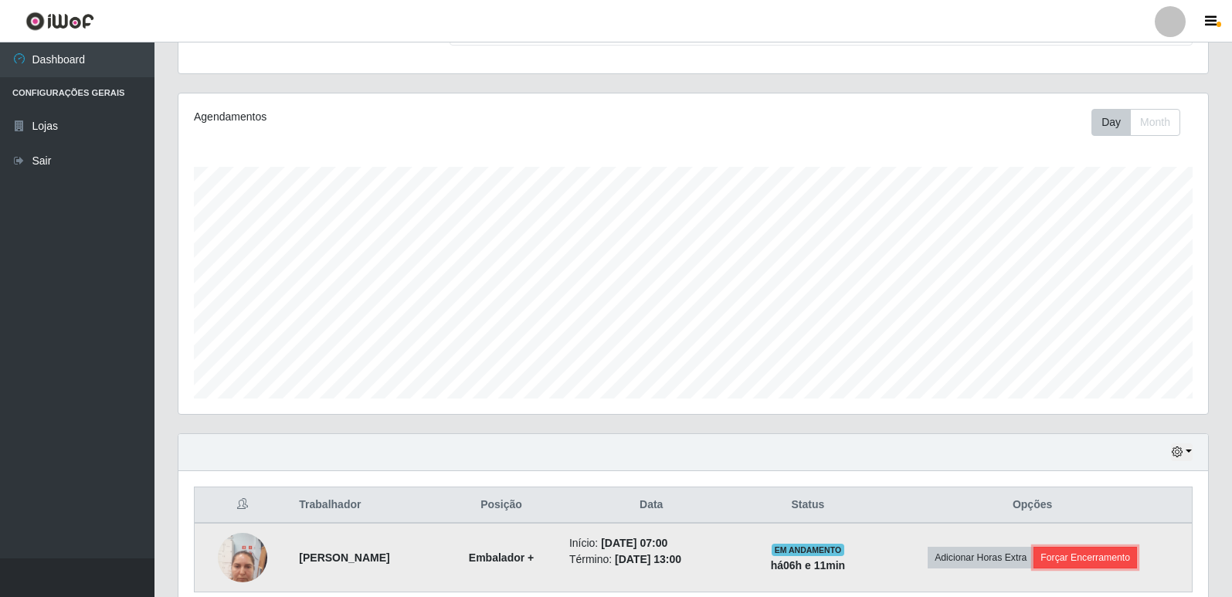
click at [1132, 561] on button "Forçar Encerramento" at bounding box center [1086, 558] width 104 height 22
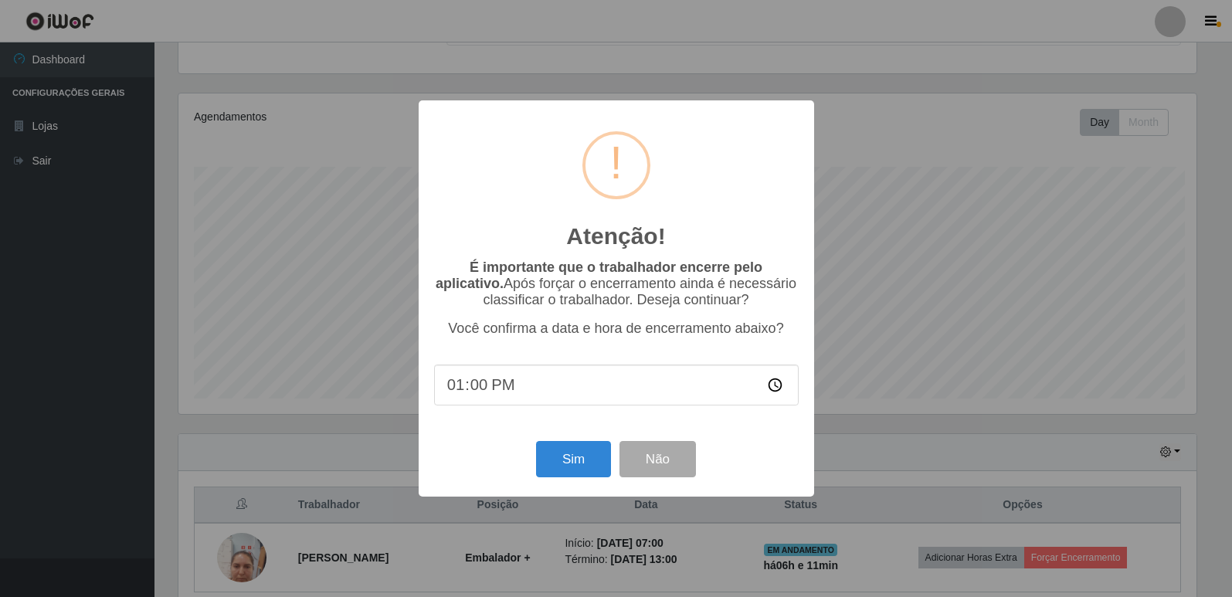
scroll to position [321, 1022]
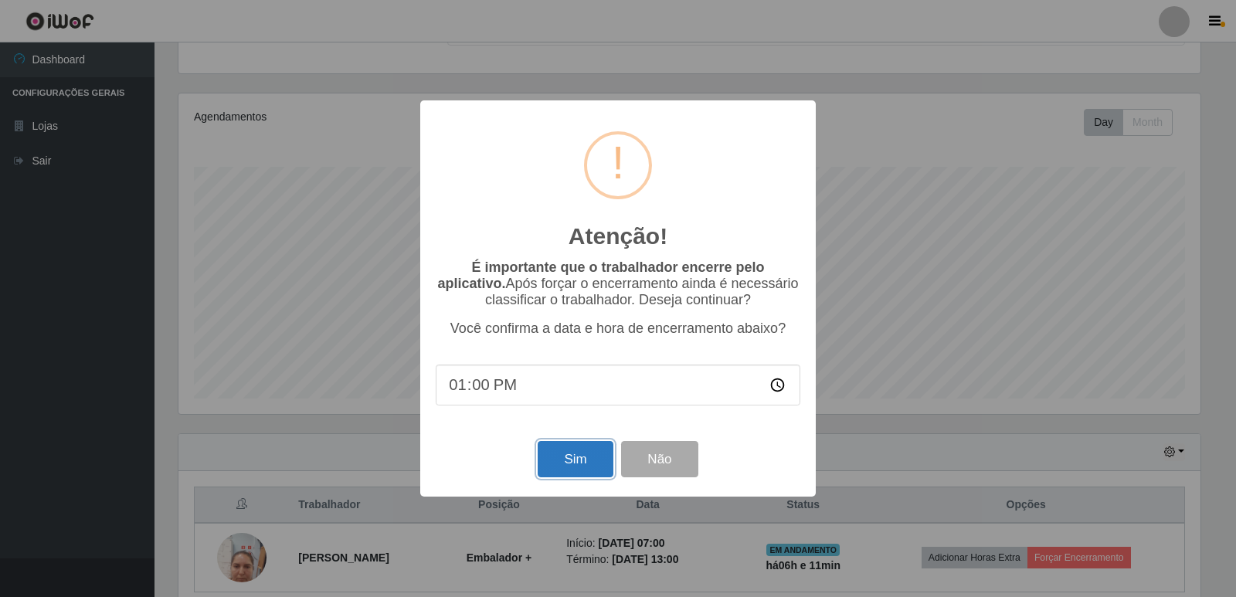
click at [572, 469] on button "Sim" at bounding box center [575, 459] width 75 height 36
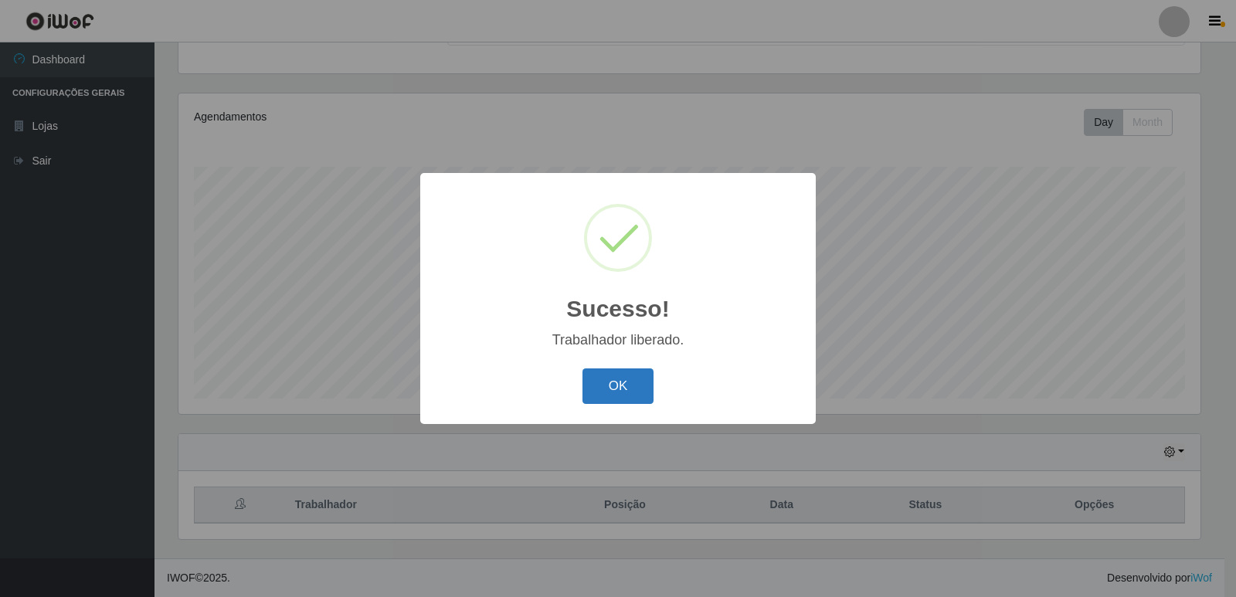
click at [631, 393] on button "OK" at bounding box center [619, 387] width 72 height 36
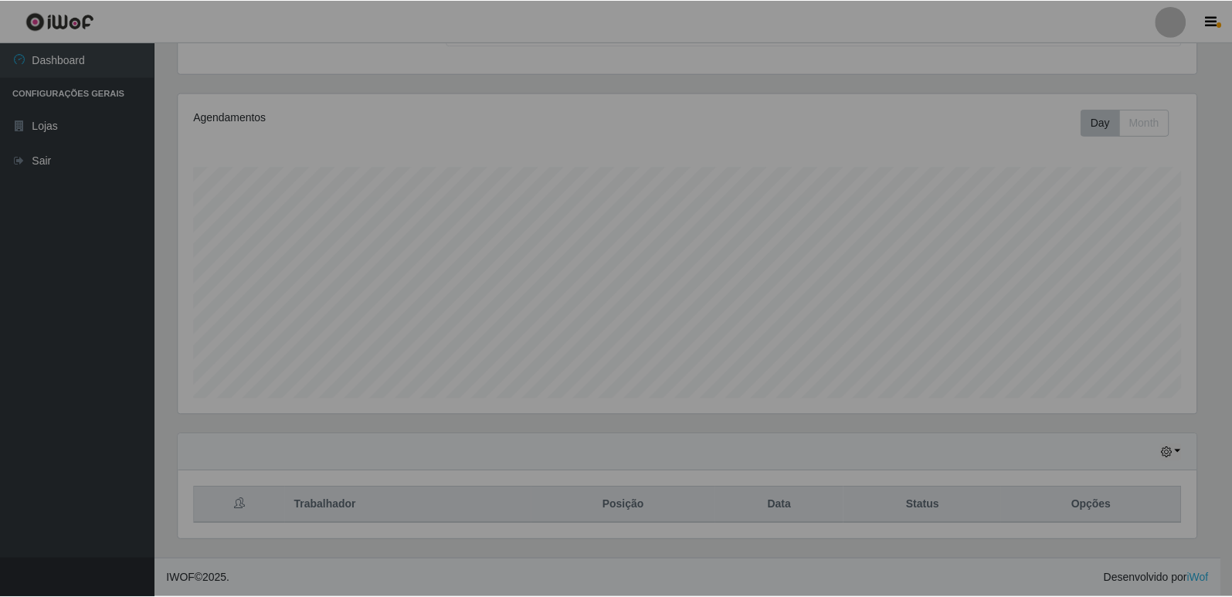
scroll to position [321, 1030]
